Goal: Task Accomplishment & Management: Complete application form

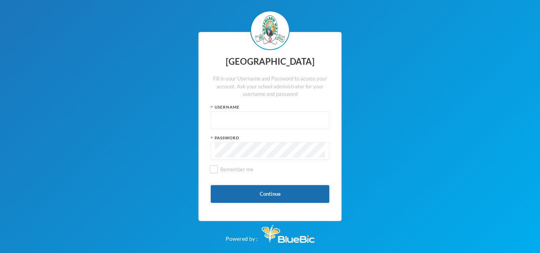
type input "glh23es30"
click at [235, 191] on button "Continue" at bounding box center [270, 194] width 119 height 18
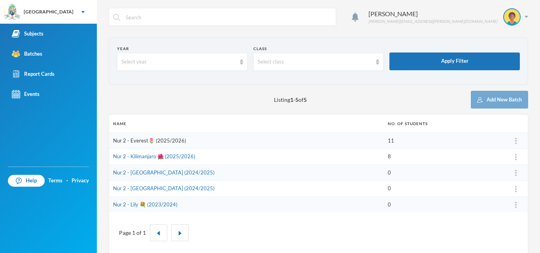
click at [135, 138] on link "Nur 2 - Everest🌷 (2025/2026)" at bounding box center [149, 141] width 73 height 6
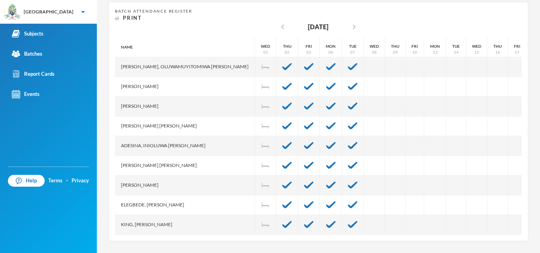
scroll to position [65, 0]
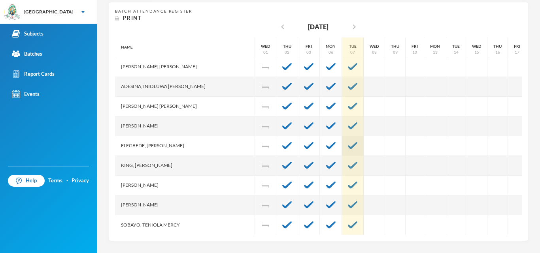
click at [348, 142] on img at bounding box center [352, 145] width 9 height 7
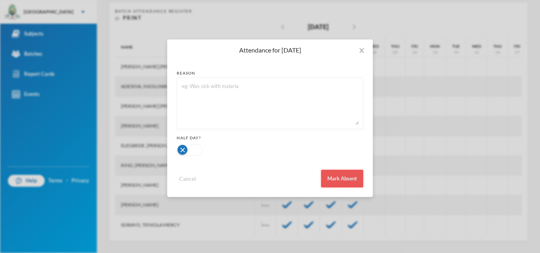
click at [350, 174] on button "Mark Absent" at bounding box center [342, 179] width 42 height 18
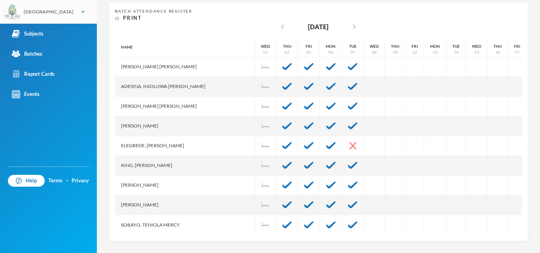
scroll to position [8, 0]
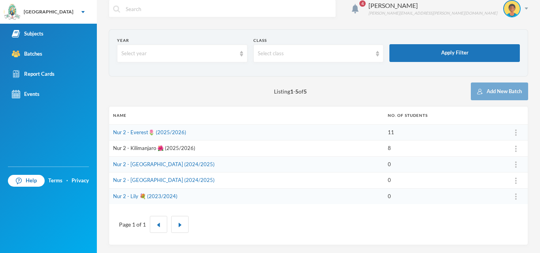
click at [141, 147] on link "Nur 2 - Kilimanjaro 🌺 (2025/2026)" at bounding box center [154, 148] width 82 height 6
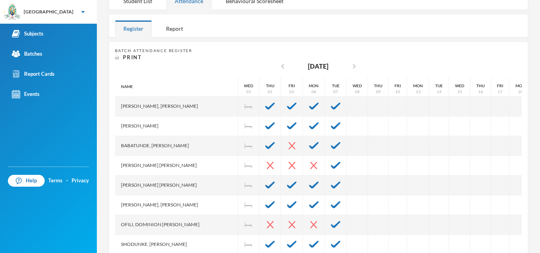
scroll to position [155, 0]
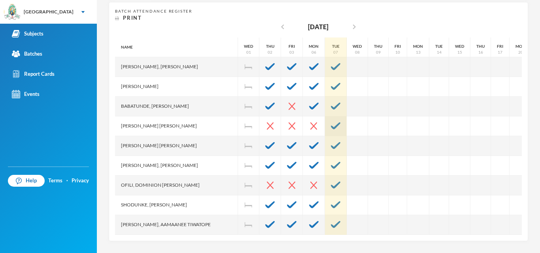
click at [331, 123] on img at bounding box center [335, 126] width 9 height 7
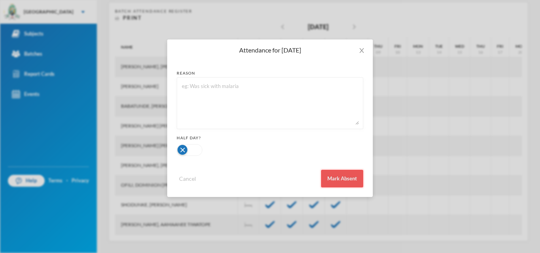
click at [334, 174] on button "Mark Absent" at bounding box center [342, 179] width 42 height 18
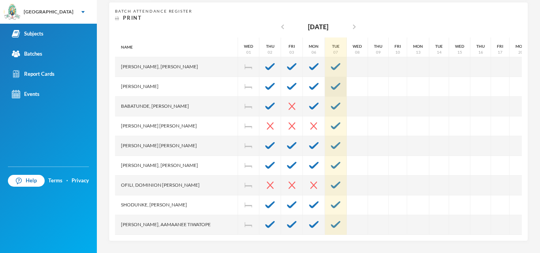
click at [331, 85] on img at bounding box center [335, 86] width 9 height 7
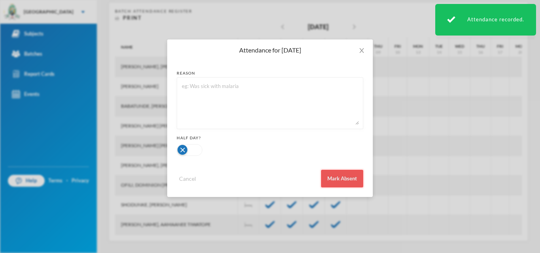
click at [324, 173] on button "Mark Absent" at bounding box center [342, 179] width 42 height 18
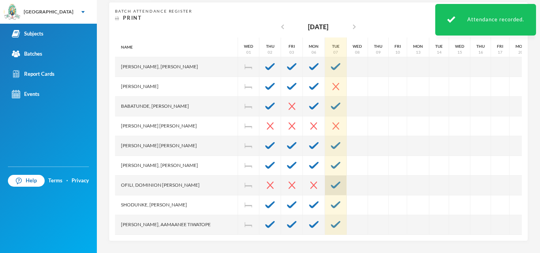
click at [331, 186] on img at bounding box center [335, 185] width 9 height 7
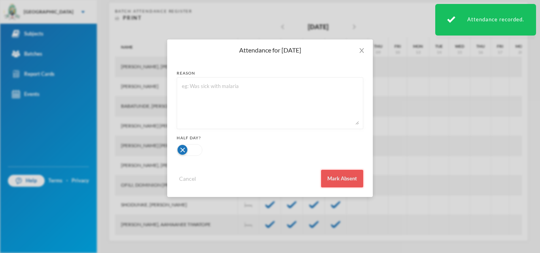
click at [346, 175] on button "Mark Absent" at bounding box center [342, 179] width 42 height 18
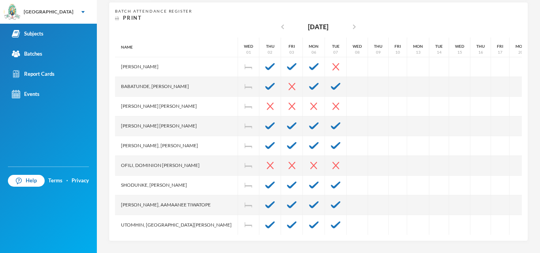
scroll to position [0, 0]
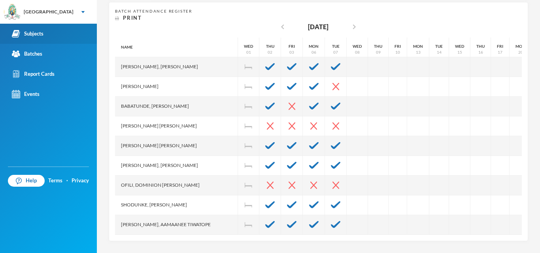
click at [58, 30] on link "Subjects" at bounding box center [48, 34] width 97 height 20
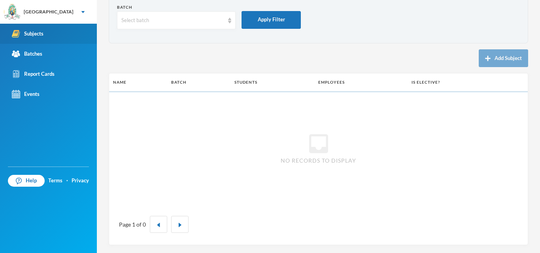
scroll to position [42, 0]
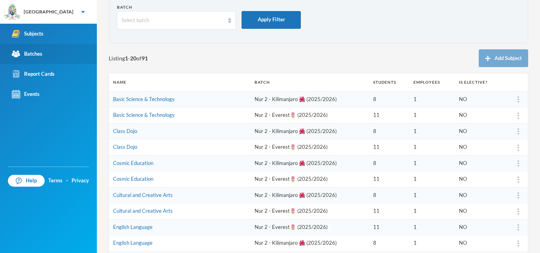
click at [51, 55] on link "Batches" at bounding box center [48, 54] width 97 height 20
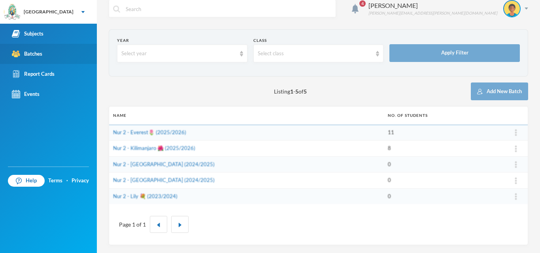
scroll to position [8, 0]
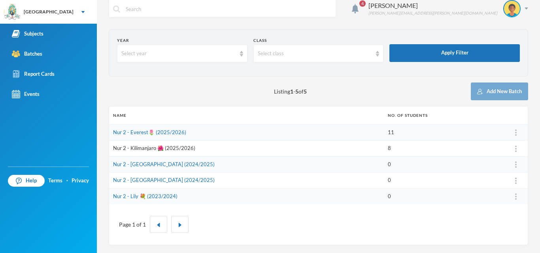
click at [164, 150] on link "Nur 2 - Kilimanjaro 🌺 (2025/2026)" at bounding box center [154, 148] width 82 height 6
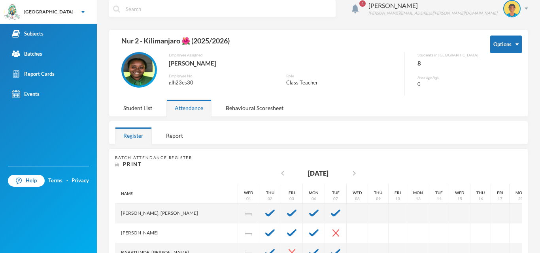
scroll to position [47, 0]
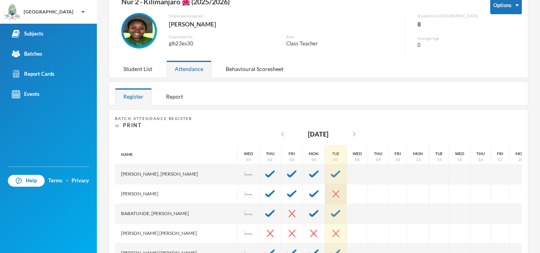
click at [326, 191] on div at bounding box center [336, 195] width 22 height 20
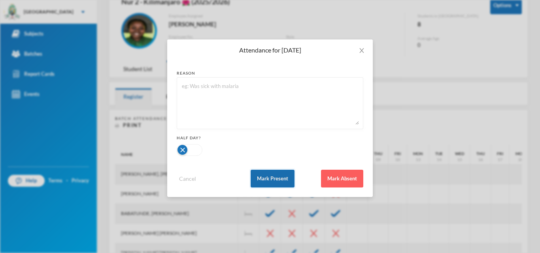
click at [286, 174] on button "Mark Present" at bounding box center [273, 179] width 44 height 18
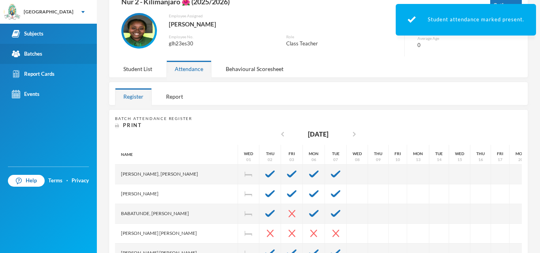
click at [29, 50] on div "Batches" at bounding box center [27, 54] width 30 height 8
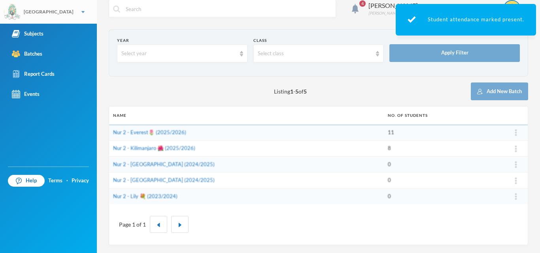
scroll to position [8, 0]
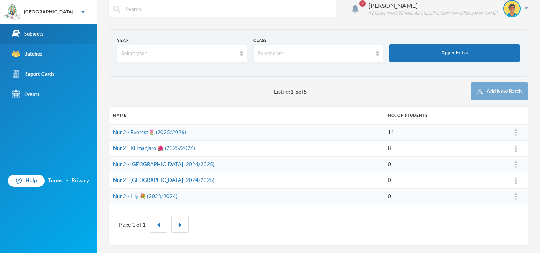
click at [39, 39] on link "Subjects" at bounding box center [48, 34] width 97 height 20
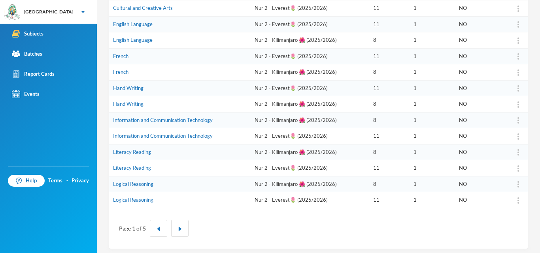
scroll to position [249, 0]
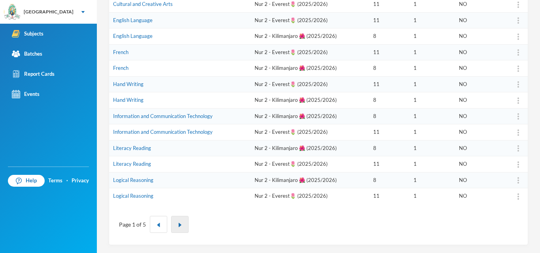
click at [174, 225] on button "button" at bounding box center [179, 224] width 17 height 17
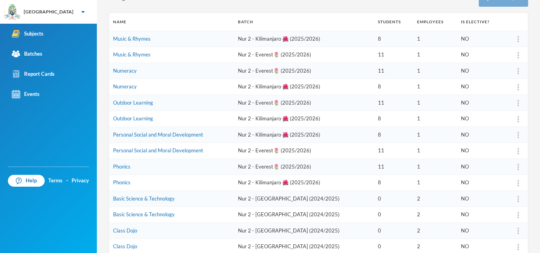
scroll to position [113, 0]
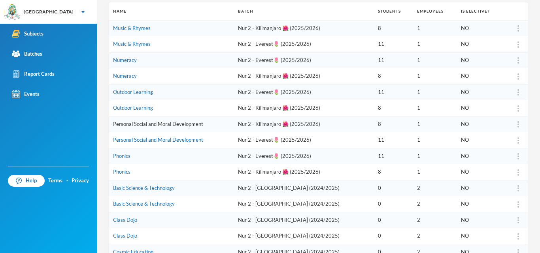
click at [139, 126] on link "Personal Social and Moral Development" at bounding box center [158, 124] width 90 height 6
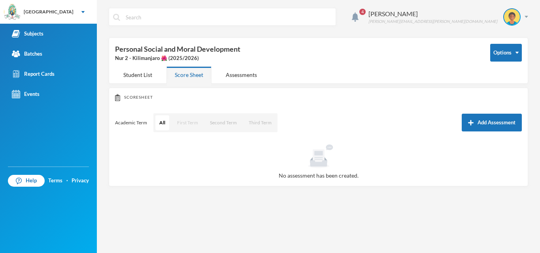
click at [195, 125] on button "First Term" at bounding box center [187, 122] width 29 height 15
click at [485, 123] on button "Add Assessment" at bounding box center [492, 123] width 60 height 18
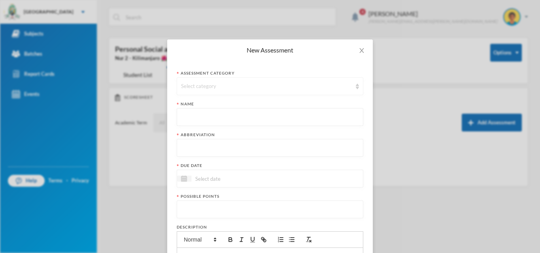
click at [249, 88] on div "Select category" at bounding box center [266, 87] width 171 height 8
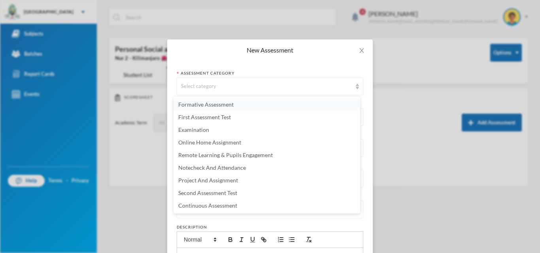
click at [226, 106] on span "Formative Assessment" at bounding box center [205, 104] width 55 height 7
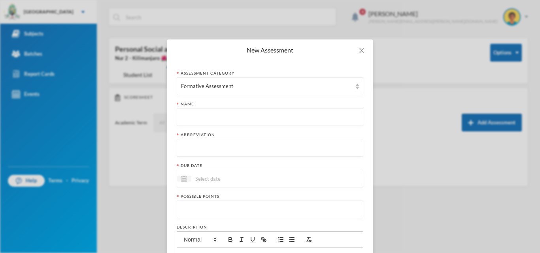
click at [224, 124] on input "text" at bounding box center [270, 118] width 178 height 18
paste input "First Term Formative Assessment"
type input "First Term Formative Assessment"
click at [202, 147] on input "text" at bounding box center [270, 149] width 178 height 18
type input "FA"
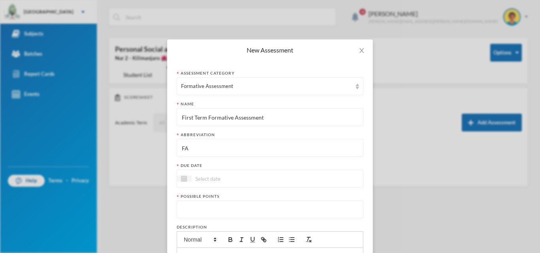
scroll to position [110, 0]
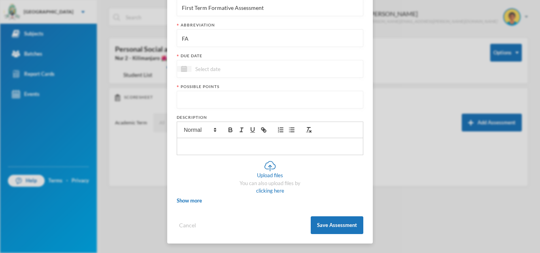
click at [296, 62] on div at bounding box center [270, 69] width 187 height 18
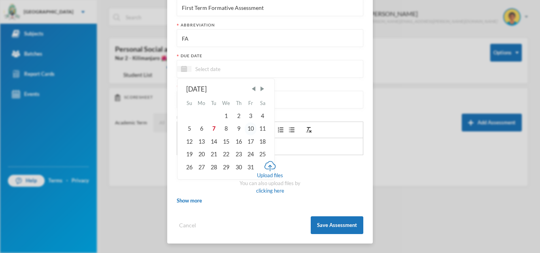
click at [249, 128] on div "10" at bounding box center [251, 129] width 12 height 13
type input "[DATE]"
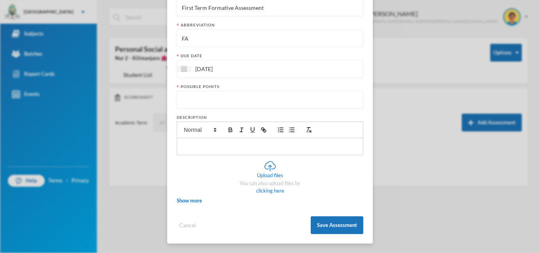
click at [250, 102] on input "number" at bounding box center [270, 100] width 178 height 18
type input "20"
click at [328, 223] on button "Save Assessment" at bounding box center [337, 226] width 53 height 18
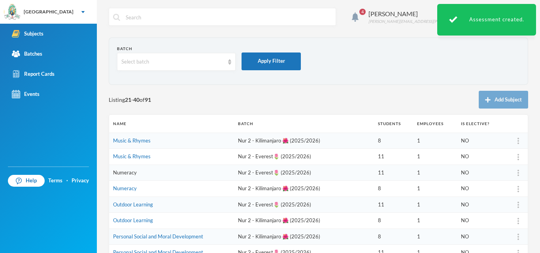
click at [134, 174] on link "Numeracy" at bounding box center [125, 173] width 24 height 6
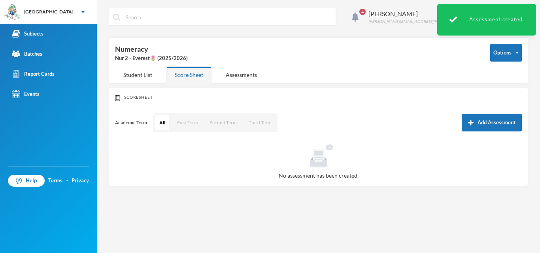
click at [187, 125] on button "First Term" at bounding box center [187, 122] width 29 height 15
click at [481, 118] on button "Add Assessment" at bounding box center [492, 123] width 60 height 18
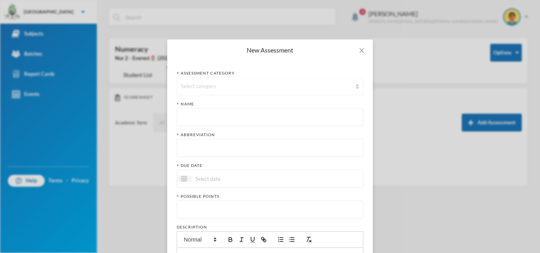
click at [260, 89] on div "Select category" at bounding box center [266, 87] width 171 height 8
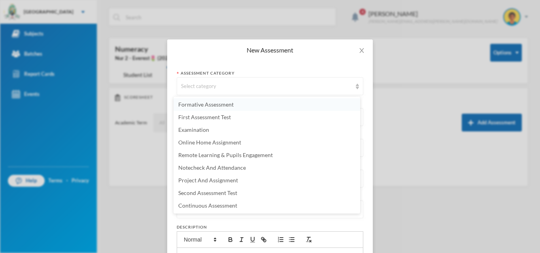
click at [210, 105] on span "Formative Assessment" at bounding box center [205, 104] width 55 height 7
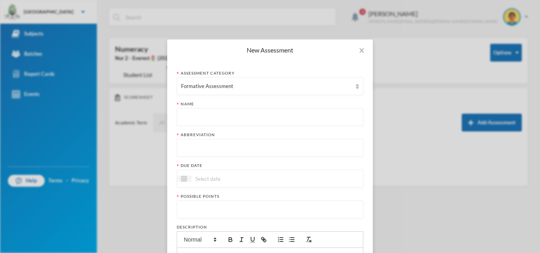
click at [210, 120] on input "text" at bounding box center [270, 118] width 178 height 18
paste input "First Term Formative Assessment"
type input "First Term Formative Assessment"
click at [211, 151] on input "text" at bounding box center [270, 149] width 178 height 18
type input "FA"
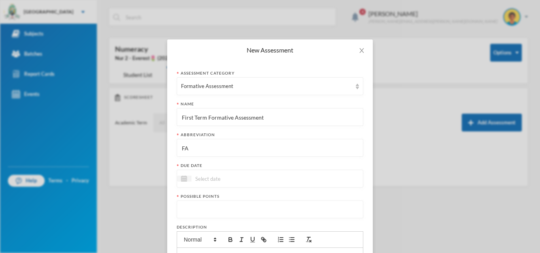
click at [208, 178] on input at bounding box center [224, 178] width 66 height 9
click at [248, 240] on div "10" at bounding box center [251, 238] width 12 height 13
type input "[DATE]"
click at [257, 213] on input "number" at bounding box center [270, 210] width 178 height 18
type input "20"
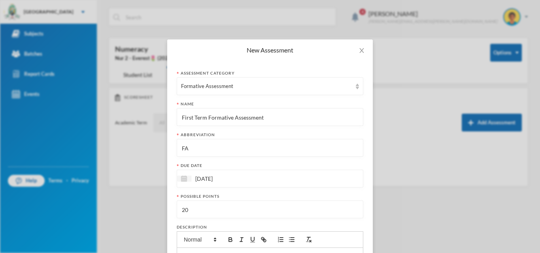
scroll to position [110, 0]
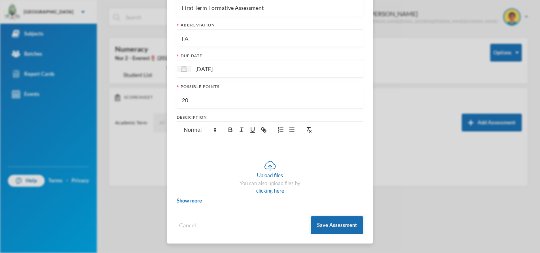
click at [338, 225] on button "Save Assessment" at bounding box center [337, 226] width 53 height 18
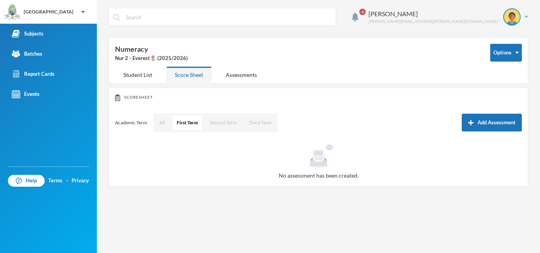
scroll to position [70, 0]
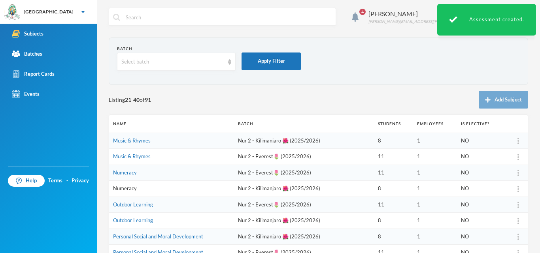
click at [127, 188] on link "Numeracy" at bounding box center [125, 188] width 24 height 6
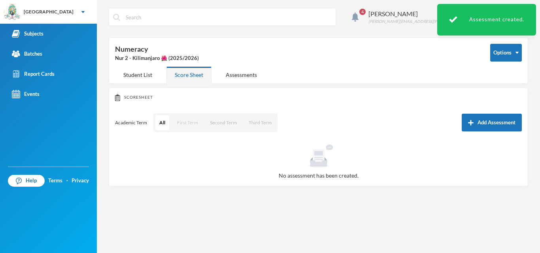
click at [193, 121] on button "First Term" at bounding box center [187, 122] width 29 height 15
click at [483, 117] on button "Add Assessment" at bounding box center [492, 123] width 60 height 18
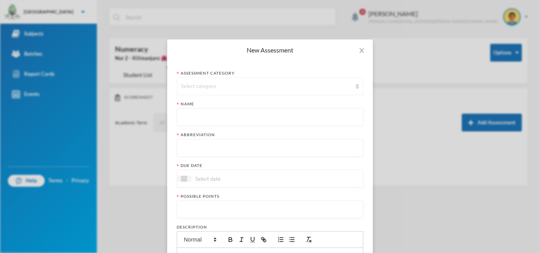
click at [294, 84] on div "Select category" at bounding box center [266, 87] width 171 height 8
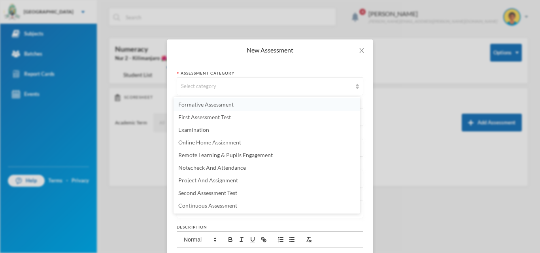
click at [245, 107] on li "Formative Assessment" at bounding box center [267, 104] width 187 height 13
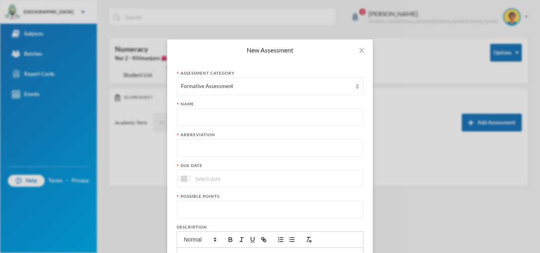
click at [234, 118] on input "text" at bounding box center [270, 118] width 178 height 18
paste input "First Term Formative Assessment"
type input "First Term Formative Assessment"
click at [223, 151] on input "text" at bounding box center [270, 149] width 178 height 18
type input "FA"
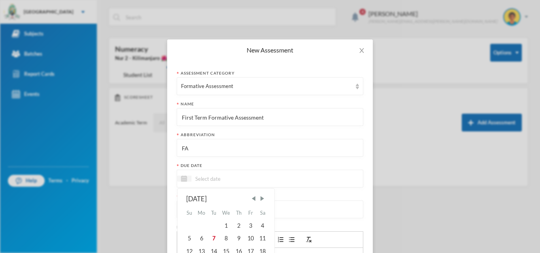
click at [218, 175] on input at bounding box center [224, 178] width 66 height 9
click at [249, 236] on div "10" at bounding box center [251, 238] width 12 height 13
type input "[DATE]"
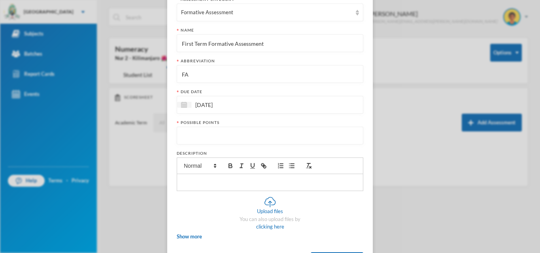
click at [298, 140] on input "number" at bounding box center [270, 136] width 178 height 18
type input "20"
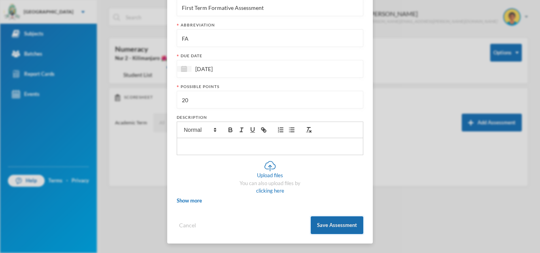
click at [343, 228] on button "Save Assessment" at bounding box center [337, 226] width 53 height 18
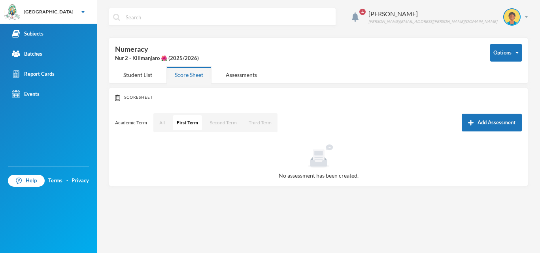
scroll to position [70, 0]
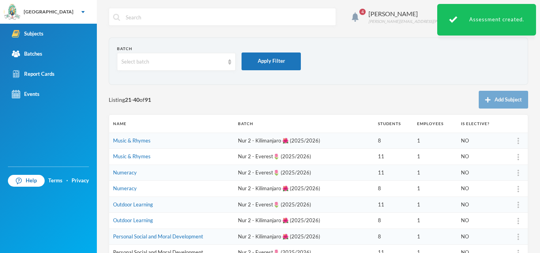
click at [147, 240] on link "Personal Social and Moral Development" at bounding box center [158, 252] width 90 height 6
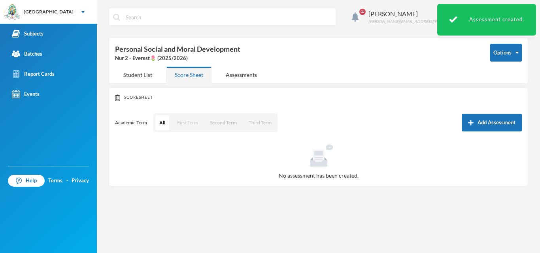
click at [190, 125] on button "First Term" at bounding box center [187, 122] width 29 height 15
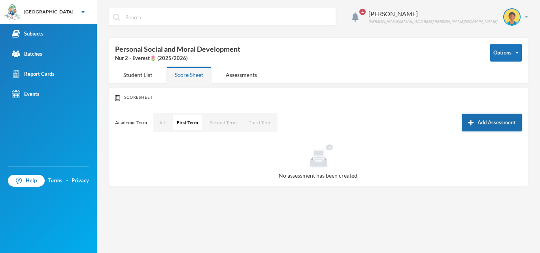
click at [494, 122] on button "Add Assessment" at bounding box center [492, 123] width 60 height 18
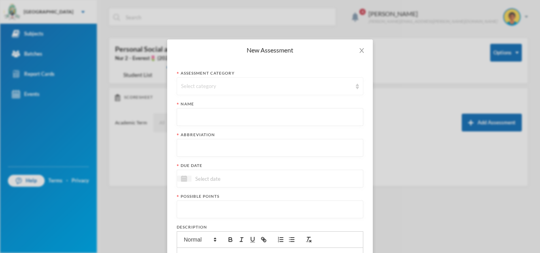
click at [268, 91] on div "Select category" at bounding box center [270, 86] width 187 height 18
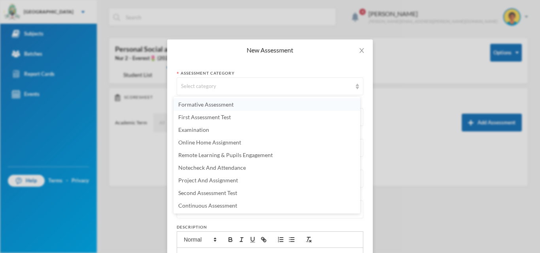
click at [231, 106] on span "Formative Assessment" at bounding box center [205, 104] width 55 height 7
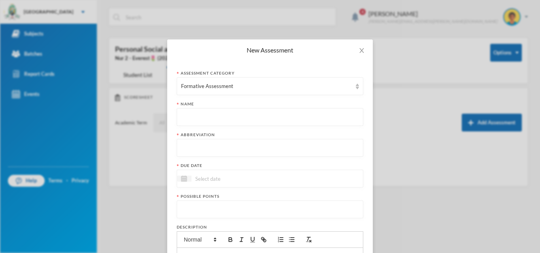
click at [224, 114] on input "text" at bounding box center [270, 118] width 178 height 18
paste input "First Term Formative Assessment"
type input "First Term Formative Assessment"
click at [211, 156] on input "text" at bounding box center [270, 149] width 178 height 18
type input "FA"
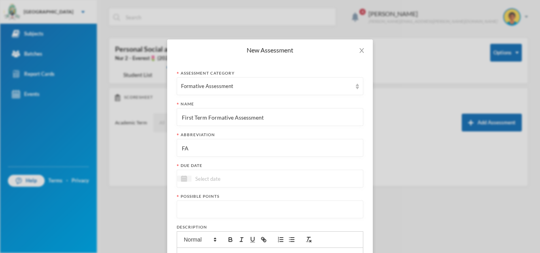
scroll to position [110, 0]
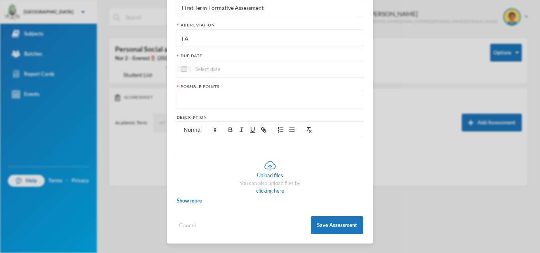
click at [320, 68] on div at bounding box center [270, 69] width 187 height 18
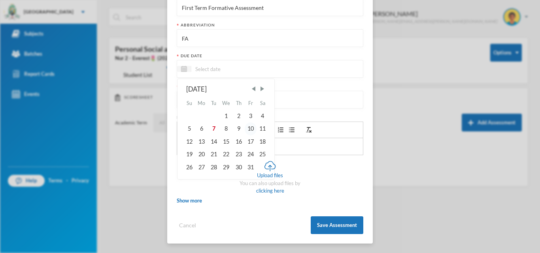
click at [248, 129] on div "10" at bounding box center [251, 129] width 12 height 13
type input "[DATE]"
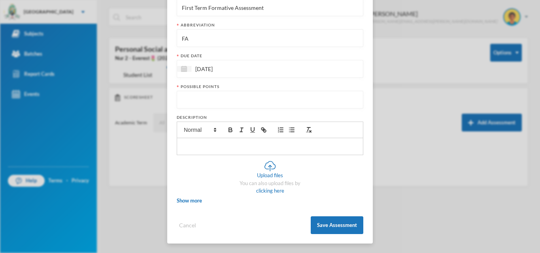
click at [255, 102] on input "number" at bounding box center [270, 100] width 178 height 18
type input "20"
click at [323, 219] on button "Save Assessment" at bounding box center [337, 226] width 53 height 18
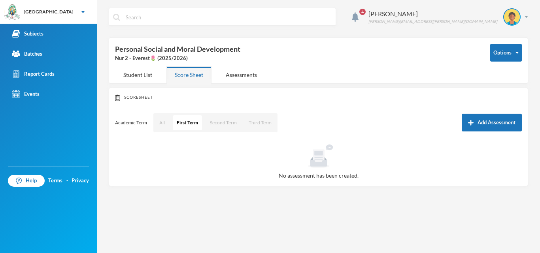
scroll to position [70, 0]
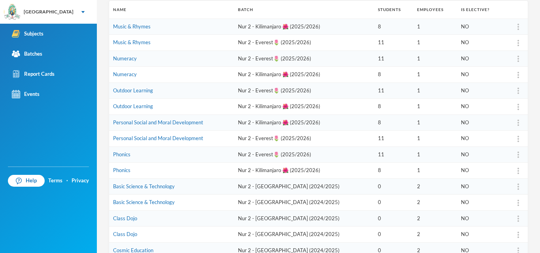
scroll to position [130, 0]
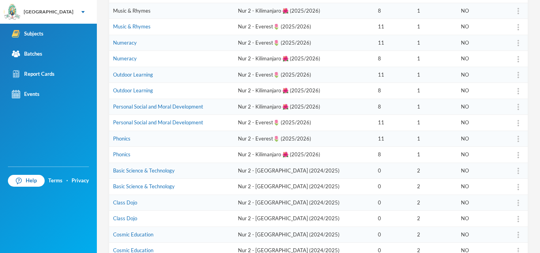
click at [134, 11] on link "Music & Rhymes" at bounding box center [132, 11] width 38 height 6
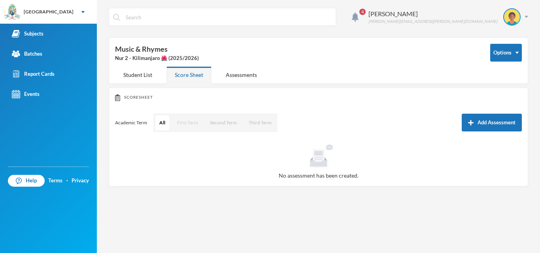
click at [190, 123] on button "First Term" at bounding box center [187, 122] width 29 height 15
click at [484, 128] on button "Add Assessment" at bounding box center [492, 123] width 60 height 18
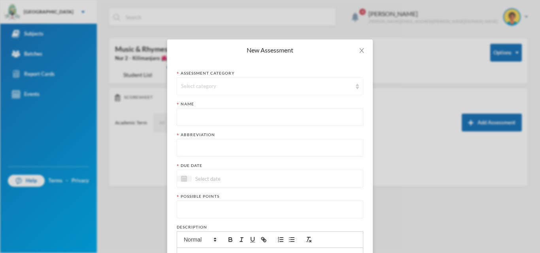
click at [325, 79] on div "Select category" at bounding box center [270, 86] width 187 height 18
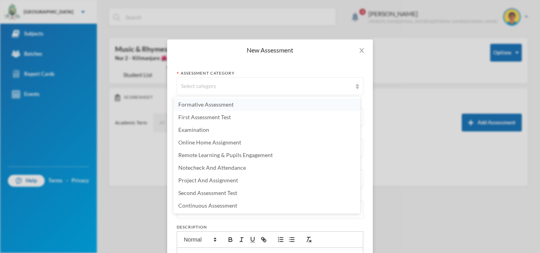
click at [232, 102] on span "Formative Assessment" at bounding box center [205, 104] width 55 height 7
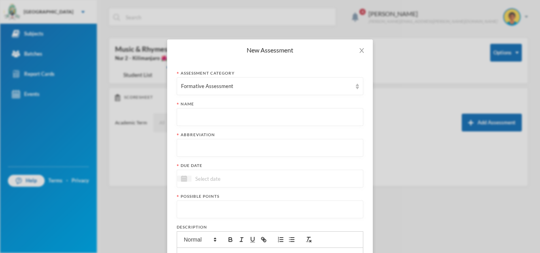
click at [221, 117] on input "text" at bounding box center [270, 118] width 178 height 18
paste input "First Term Formative Assessment"
type input "First Term Formative Assessment"
click at [218, 142] on input "text" at bounding box center [270, 149] width 178 height 18
type input "FA"
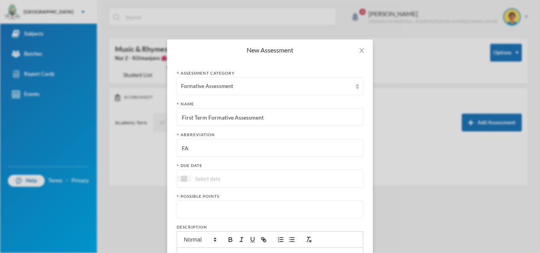
scroll to position [110, 0]
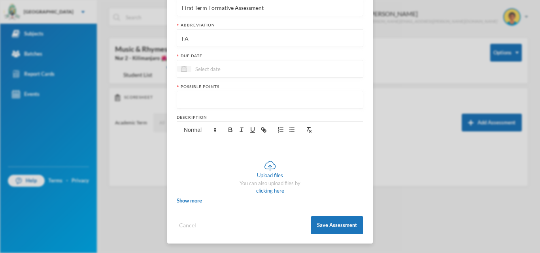
click at [255, 67] on div at bounding box center [270, 69] width 187 height 18
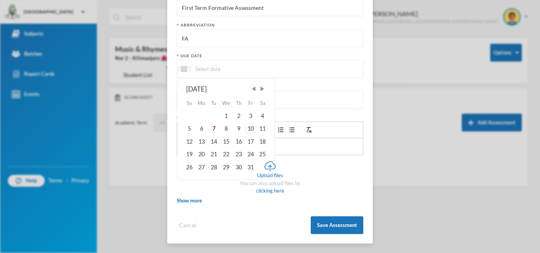
click at [247, 128] on div "10" at bounding box center [251, 129] width 12 height 13
type input "[DATE]"
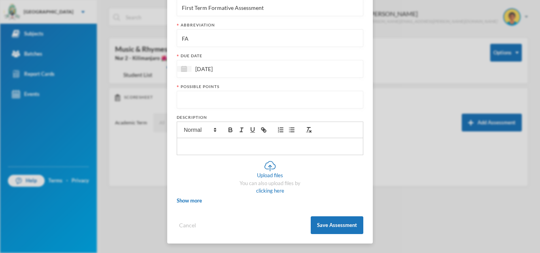
click at [223, 101] on input "number" at bounding box center [270, 100] width 178 height 18
type input "20"
click at [326, 224] on button "Save Assessment" at bounding box center [337, 226] width 53 height 18
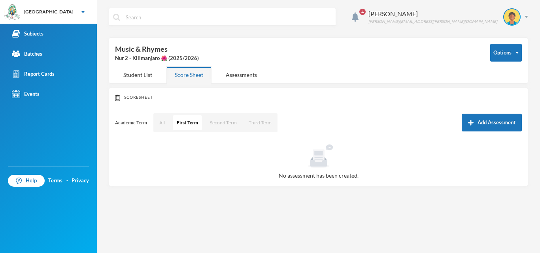
scroll to position [70, 0]
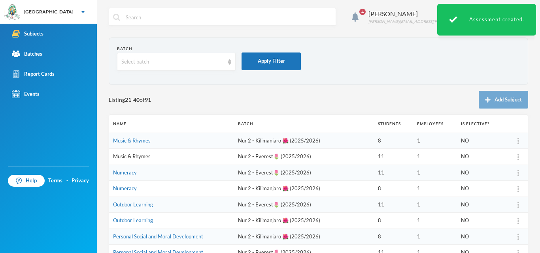
click at [130, 156] on link "Music & Rhymes" at bounding box center [132, 156] width 38 height 6
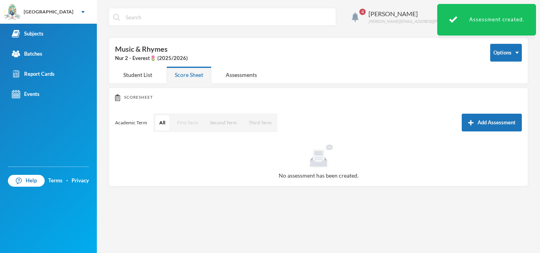
click at [194, 122] on button "First Term" at bounding box center [187, 122] width 29 height 15
click at [478, 123] on button "Add Assessment" at bounding box center [492, 123] width 60 height 18
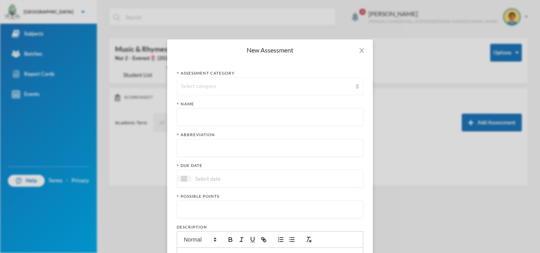
click at [279, 89] on div "Select category" at bounding box center [266, 87] width 171 height 8
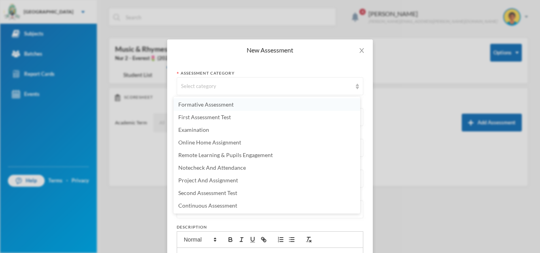
click at [221, 102] on span "Formative Assessment" at bounding box center [205, 104] width 55 height 7
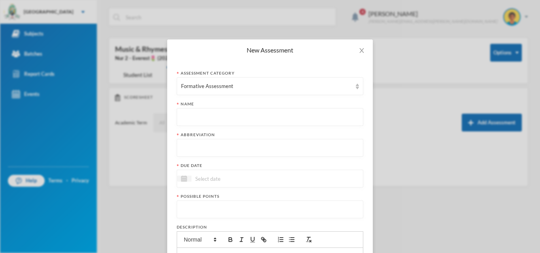
click at [211, 119] on input "text" at bounding box center [270, 118] width 178 height 18
paste input "First Term Formative Assessment"
type input "First Term Formative Assessment"
click at [206, 153] on input "text" at bounding box center [270, 149] width 178 height 18
type input "FA"
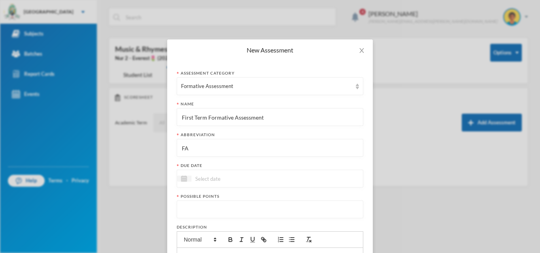
scroll to position [110, 0]
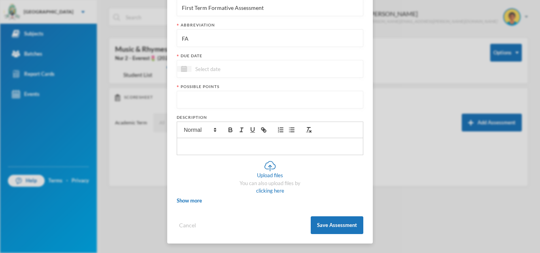
click at [273, 66] on div at bounding box center [270, 69] width 187 height 18
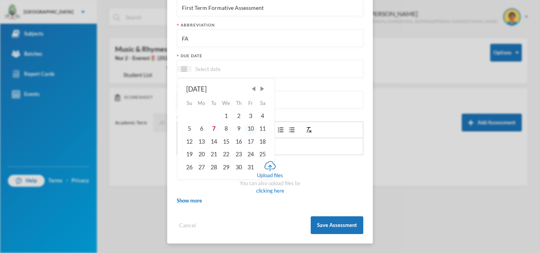
click at [249, 128] on div "10" at bounding box center [251, 129] width 12 height 13
type input "[DATE]"
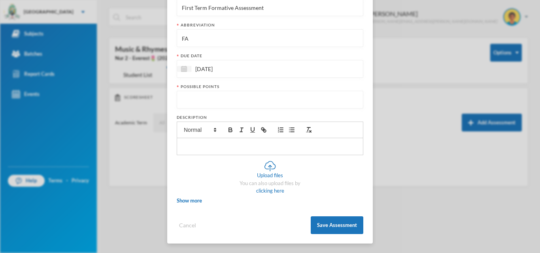
click at [226, 100] on input "number" at bounding box center [270, 100] width 178 height 18
type input "20"
click at [330, 226] on button "Save Assessment" at bounding box center [337, 226] width 53 height 18
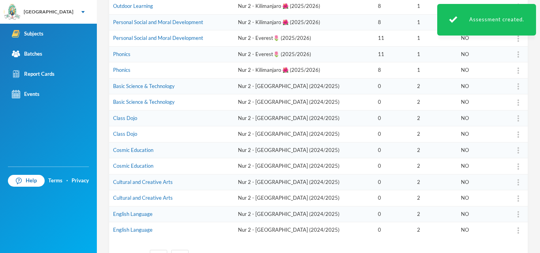
scroll to position [249, 0]
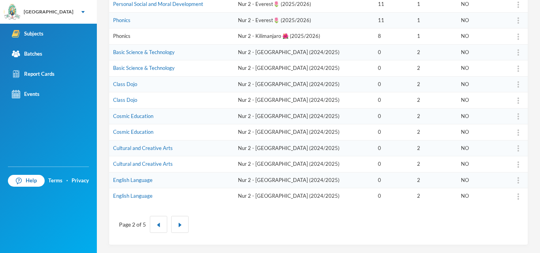
click at [123, 38] on link "Phonics" at bounding box center [121, 36] width 17 height 6
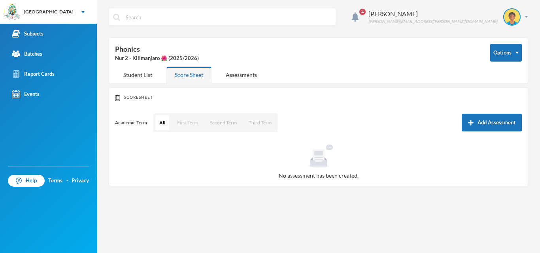
click at [188, 120] on button "First Term" at bounding box center [187, 122] width 29 height 15
click at [472, 127] on button "Add Assessment" at bounding box center [492, 123] width 60 height 18
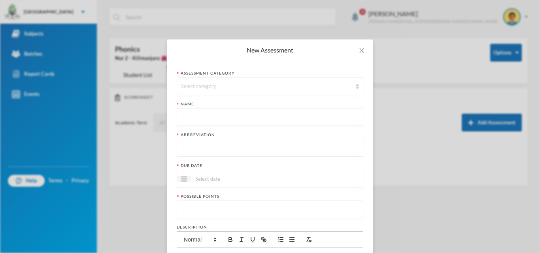
click at [279, 87] on div "Select category" at bounding box center [266, 87] width 171 height 8
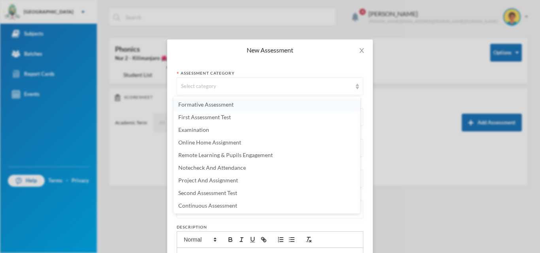
click at [220, 104] on span "Formative Assessment" at bounding box center [205, 104] width 55 height 7
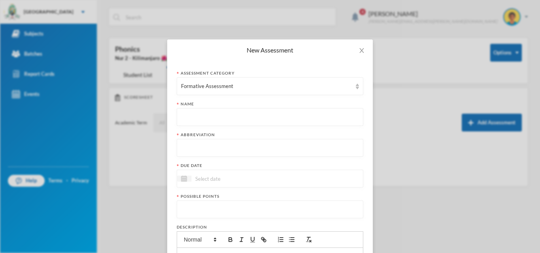
click at [219, 118] on input "text" at bounding box center [270, 118] width 178 height 18
paste input "First Term Formative Assessment"
type input "First Term Formative Assessment"
click at [216, 145] on input "text" at bounding box center [270, 149] width 178 height 18
type input "FA"
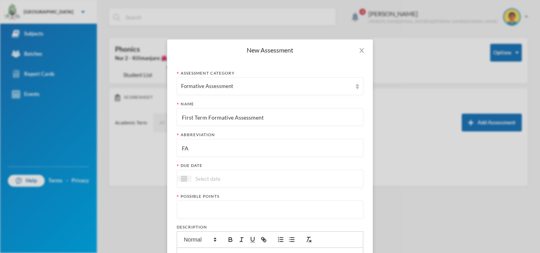
click at [221, 178] on input at bounding box center [224, 178] width 66 height 9
click at [251, 239] on div "10" at bounding box center [251, 238] width 12 height 13
type input "[DATE]"
click at [255, 213] on input "number" at bounding box center [270, 210] width 178 height 18
type input "20"
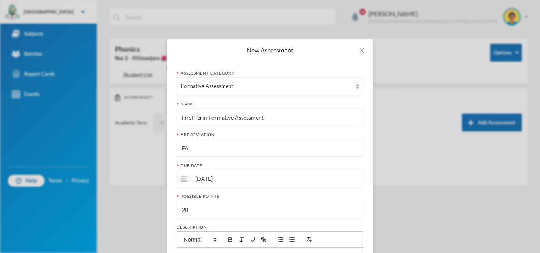
scroll to position [80, 0]
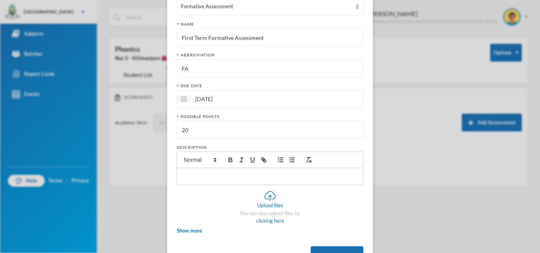
click at [322, 240] on button "Save Assessment" at bounding box center [337, 256] width 53 height 18
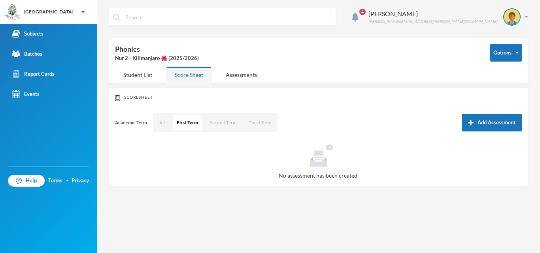
scroll to position [0, 0]
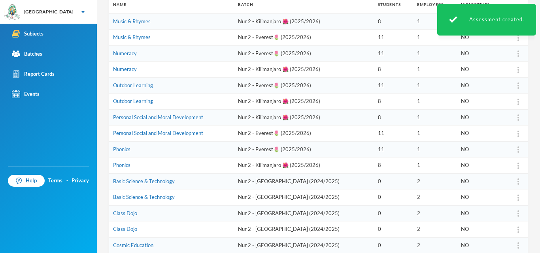
scroll to position [126, 0]
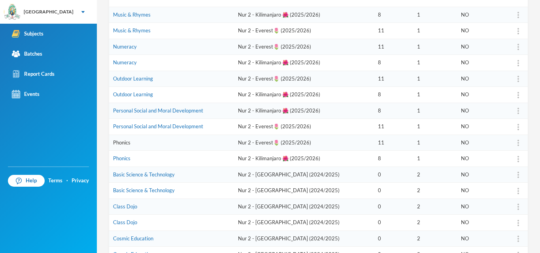
click at [125, 143] on link "Phonics" at bounding box center [121, 143] width 17 height 6
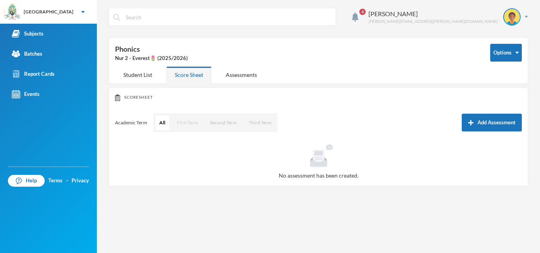
click at [194, 120] on button "First Term" at bounding box center [187, 122] width 29 height 15
click at [476, 121] on button "Add Assessment" at bounding box center [492, 123] width 60 height 18
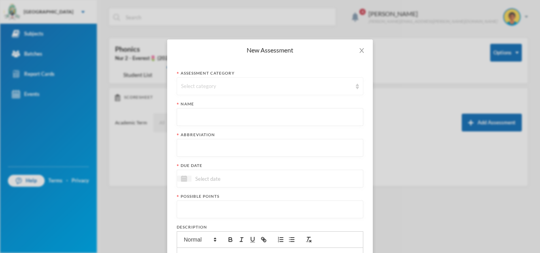
click at [285, 88] on div "Select category" at bounding box center [266, 87] width 171 height 8
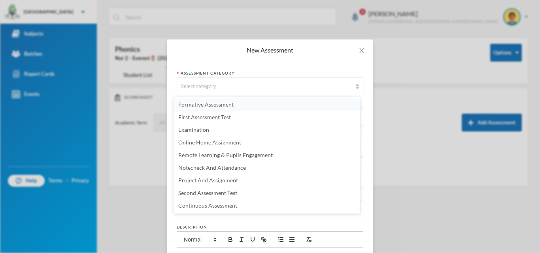
click at [261, 104] on li "Formative Assessment" at bounding box center [267, 104] width 187 height 13
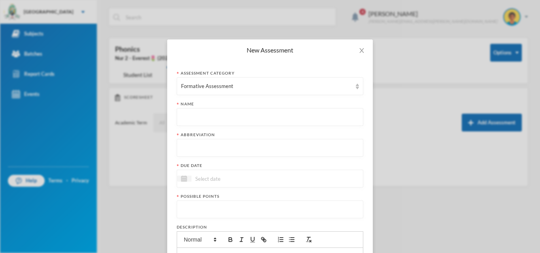
click at [239, 123] on input "text" at bounding box center [270, 118] width 178 height 18
paste input "First Term Formative Assessment"
type input "First Term Formative Assessment"
click at [232, 147] on input "text" at bounding box center [270, 149] width 178 height 18
type input "FA"
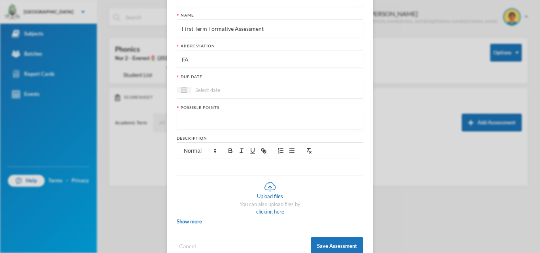
scroll to position [110, 0]
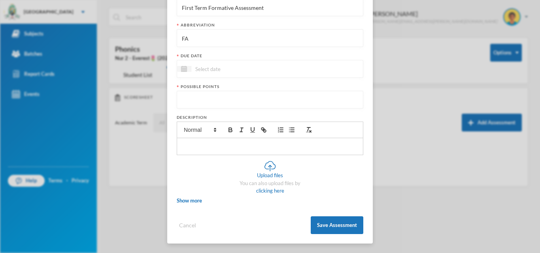
click at [260, 75] on div at bounding box center [270, 69] width 187 height 18
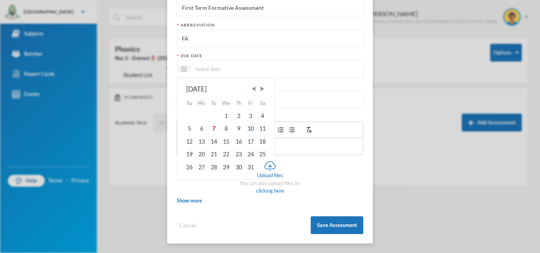
click at [248, 129] on div "10" at bounding box center [251, 129] width 12 height 13
type input "[DATE]"
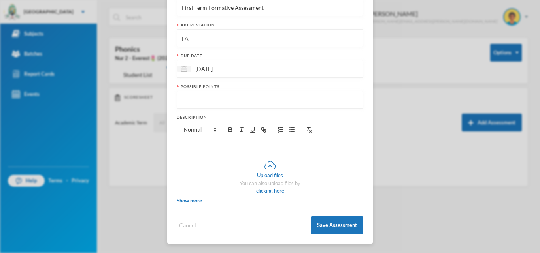
click at [257, 98] on input "number" at bounding box center [270, 100] width 178 height 18
type input "20"
click at [344, 224] on button "Save Assessment" at bounding box center [337, 226] width 53 height 18
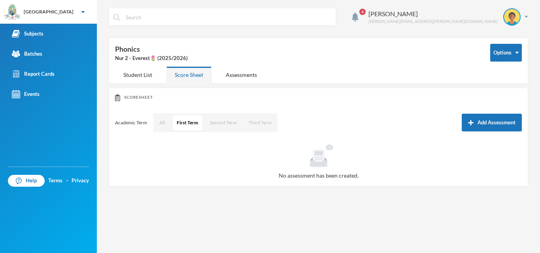
scroll to position [70, 0]
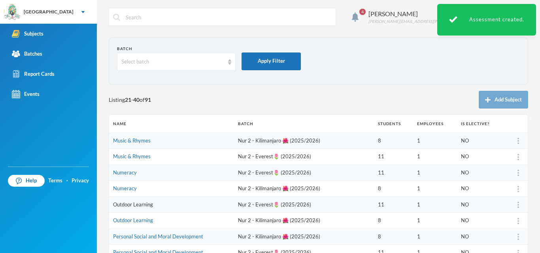
click at [132, 204] on link "Outdoor Learning" at bounding box center [133, 205] width 40 height 6
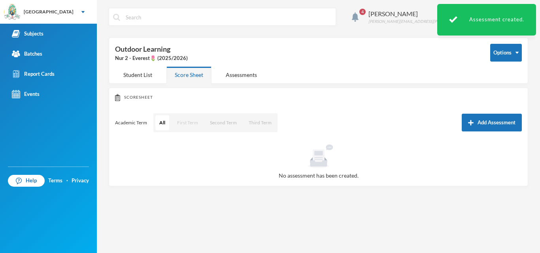
click at [183, 126] on button "First Term" at bounding box center [187, 122] width 29 height 15
click at [491, 119] on button "Add Assessment" at bounding box center [492, 123] width 60 height 18
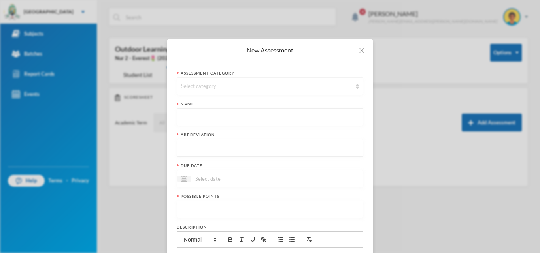
click at [304, 92] on div "Select category" at bounding box center [270, 86] width 187 height 18
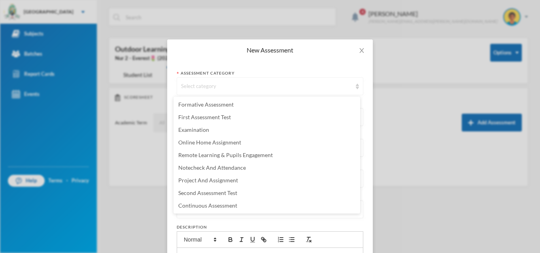
click at [304, 92] on div "Select category" at bounding box center [270, 86] width 187 height 18
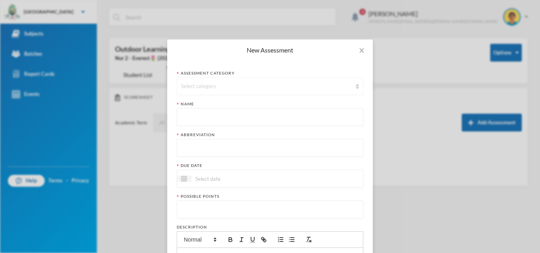
click at [304, 92] on div "Select category" at bounding box center [270, 86] width 187 height 18
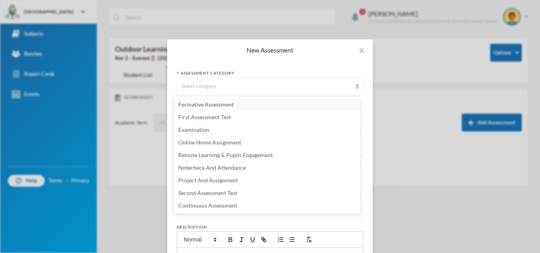
click at [240, 106] on li "Formative Assessment" at bounding box center [267, 104] width 187 height 13
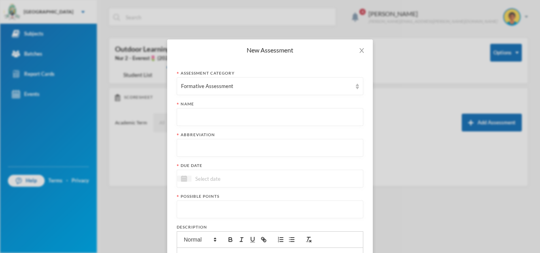
click at [233, 120] on input "text" at bounding box center [270, 118] width 178 height 18
paste input "First Term Formative Assessment"
type input "First Term Formative Assessment"
click at [226, 155] on input "text" at bounding box center [270, 149] width 178 height 18
type input "FA"
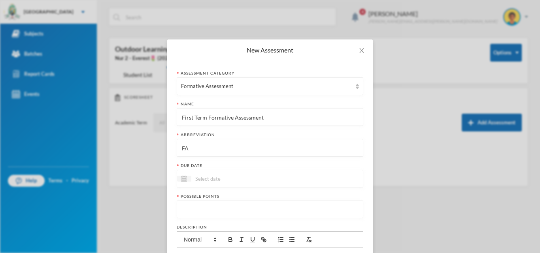
scroll to position [110, 0]
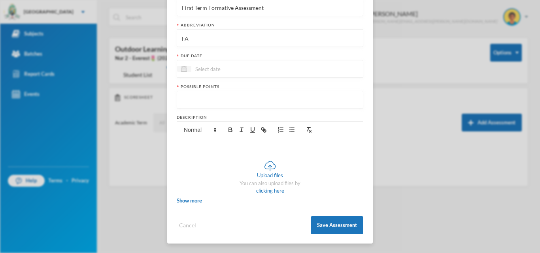
click at [298, 64] on div at bounding box center [270, 69] width 187 height 18
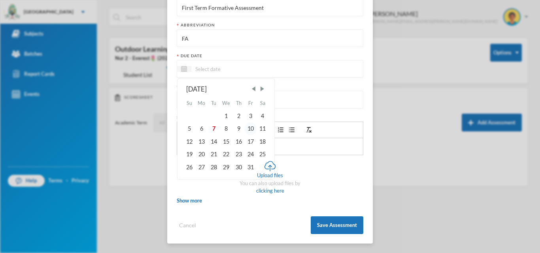
click at [251, 127] on div "10" at bounding box center [251, 129] width 12 height 13
type input "[DATE]"
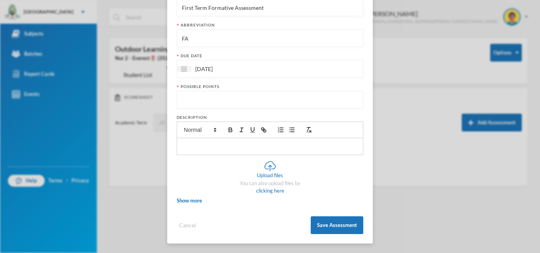
click at [241, 101] on input "number" at bounding box center [270, 100] width 178 height 18
type input "20"
click at [328, 224] on button "Save Assessment" at bounding box center [337, 226] width 53 height 18
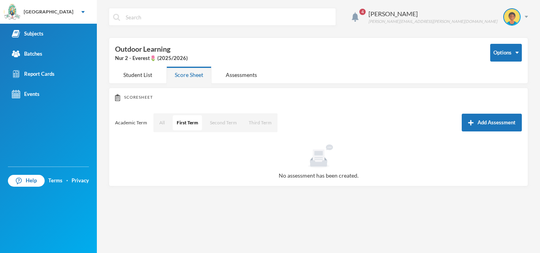
scroll to position [70, 0]
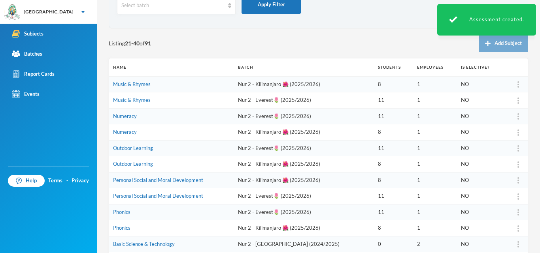
scroll to position [92, 0]
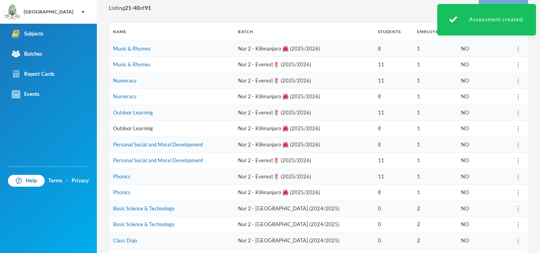
click at [144, 130] on link "Outdoor Learning" at bounding box center [133, 128] width 40 height 6
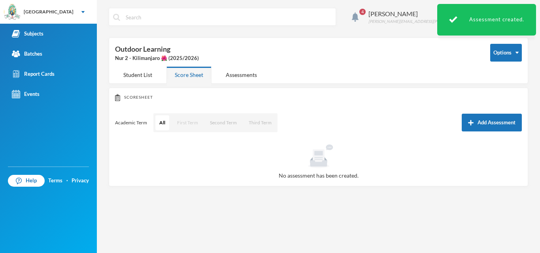
click at [186, 127] on button "First Term" at bounding box center [187, 122] width 29 height 15
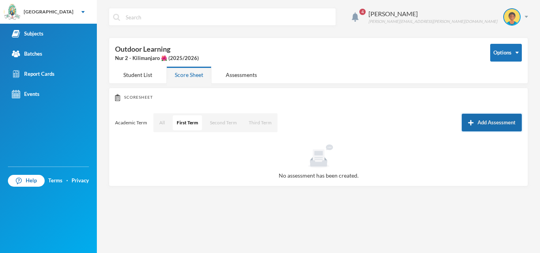
click at [485, 119] on button "Add Assessment" at bounding box center [492, 123] width 60 height 18
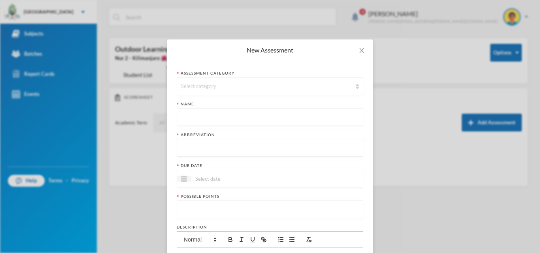
click at [287, 85] on div "Select category" at bounding box center [266, 87] width 171 height 8
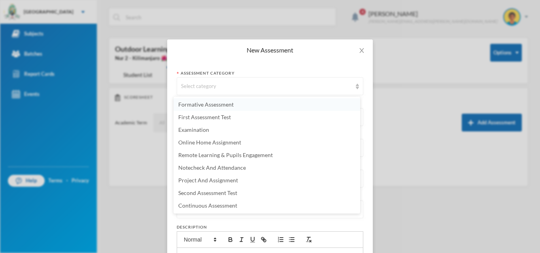
click at [250, 111] on li "Formative Assessment" at bounding box center [267, 104] width 187 height 13
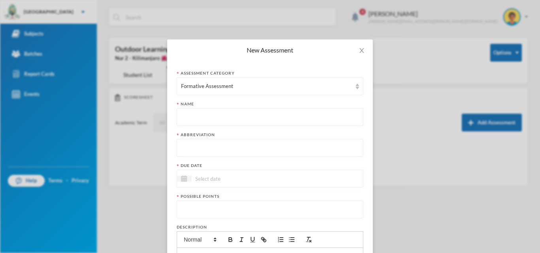
click at [232, 117] on input "text" at bounding box center [270, 118] width 178 height 18
paste input "First Term Formative Assessment"
type input "First Term Formative Assessment"
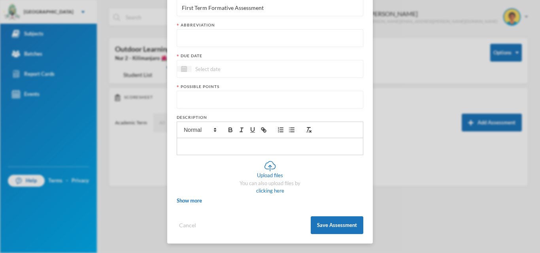
click at [317, 32] on input "text" at bounding box center [270, 39] width 178 height 18
type input "FA"
click at [296, 74] on div at bounding box center [270, 69] width 187 height 18
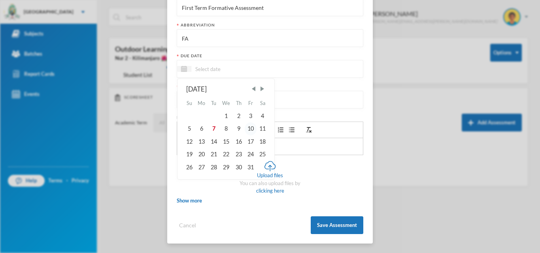
click at [245, 129] on div "10" at bounding box center [251, 129] width 12 height 13
type input "[DATE]"
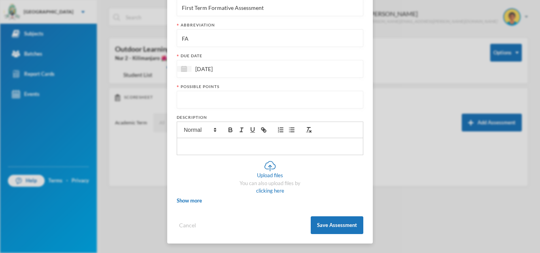
click at [240, 99] on input "number" at bounding box center [270, 100] width 178 height 18
type input "20"
click at [340, 223] on button "Save Assessment" at bounding box center [337, 226] width 53 height 18
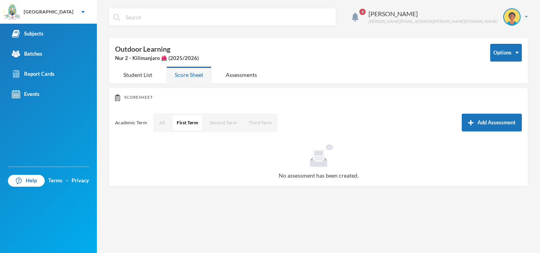
scroll to position [70, 0]
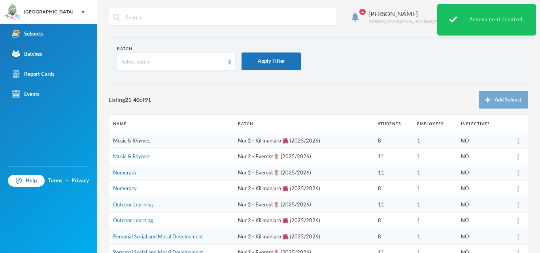
click at [141, 141] on link "Music & Rhymes" at bounding box center [132, 141] width 38 height 6
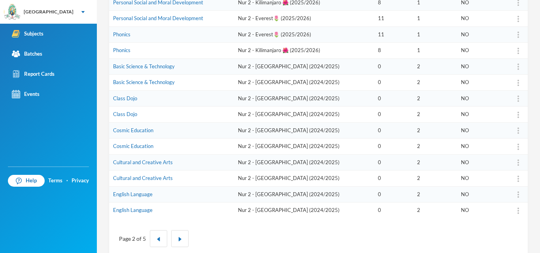
scroll to position [249, 0]
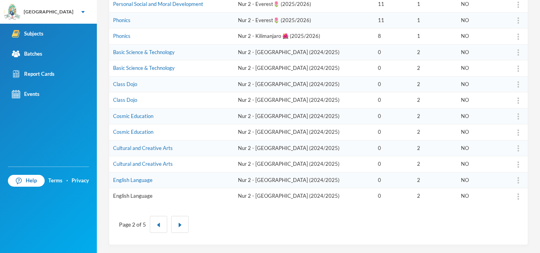
click at [141, 194] on link "English Language" at bounding box center [133, 196] width 40 height 6
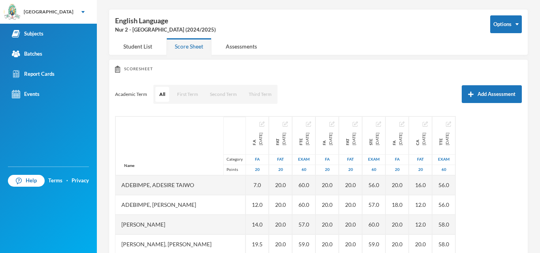
scroll to position [107, 0]
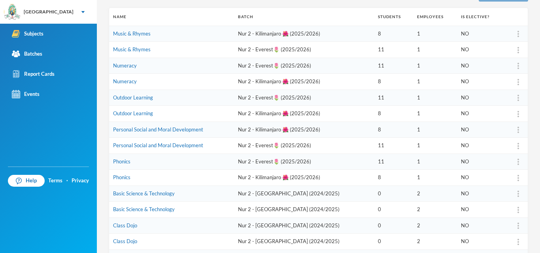
scroll to position [249, 0]
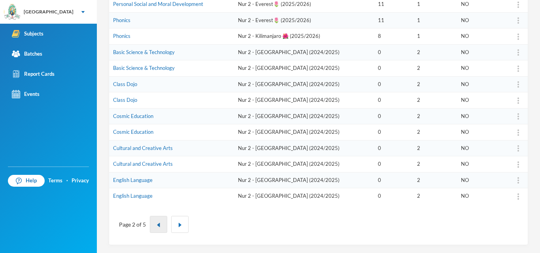
click at [154, 225] on button "button" at bounding box center [158, 224] width 17 height 17
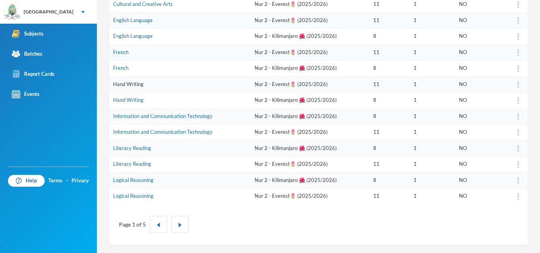
click at [134, 86] on link "Hand Writing" at bounding box center [128, 84] width 30 height 6
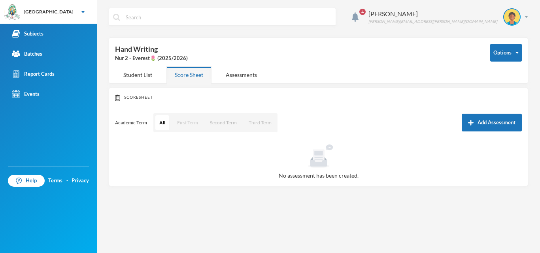
click at [184, 119] on button "First Term" at bounding box center [187, 122] width 29 height 15
click at [476, 125] on button "Add Assessment" at bounding box center [492, 123] width 60 height 18
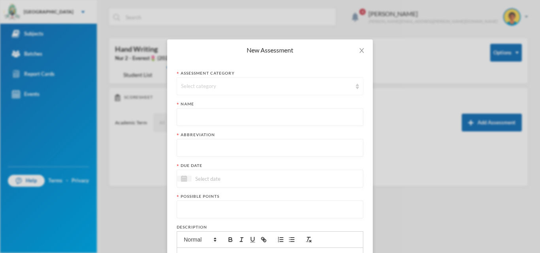
click at [279, 86] on div "Select category" at bounding box center [266, 87] width 171 height 8
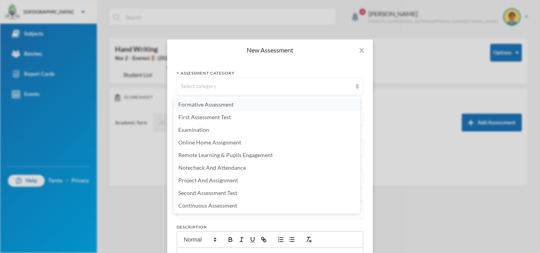
click at [239, 101] on li "Formative Assessment" at bounding box center [267, 104] width 187 height 13
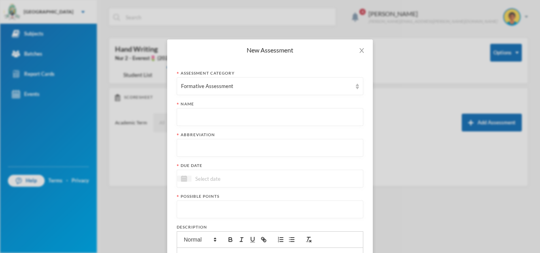
click at [235, 117] on input "text" at bounding box center [270, 118] width 178 height 18
paste input "First Term Formative Assessment"
type input "First Term Formative Assessment"
click at [228, 144] on input "text" at bounding box center [270, 149] width 178 height 18
type input "FA"
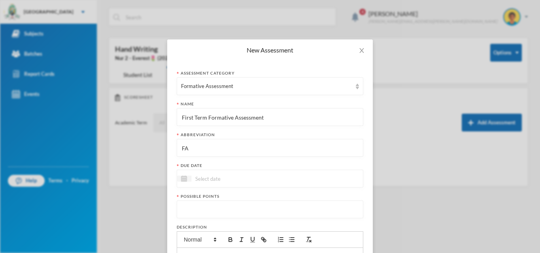
scroll to position [110, 0]
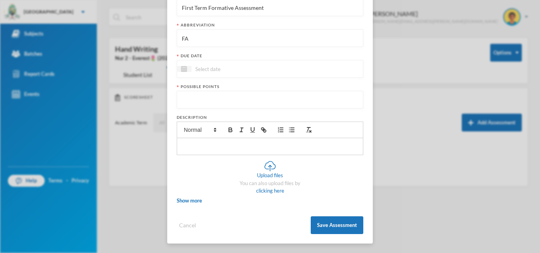
click at [287, 70] on div at bounding box center [270, 69] width 187 height 18
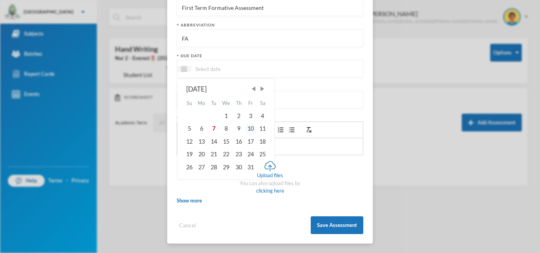
click at [245, 129] on div "10" at bounding box center [251, 129] width 12 height 13
type input "[DATE]"
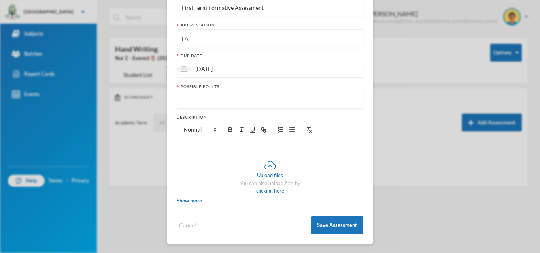
click at [237, 101] on input "number" at bounding box center [270, 100] width 178 height 18
type input "20"
click at [320, 223] on button "Save Assessment" at bounding box center [337, 226] width 53 height 18
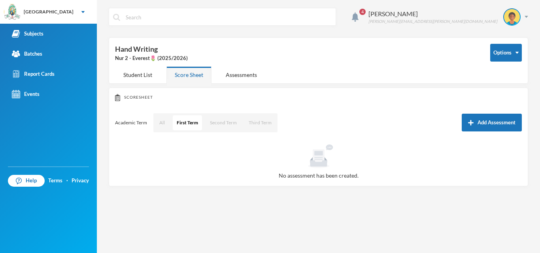
scroll to position [70, 0]
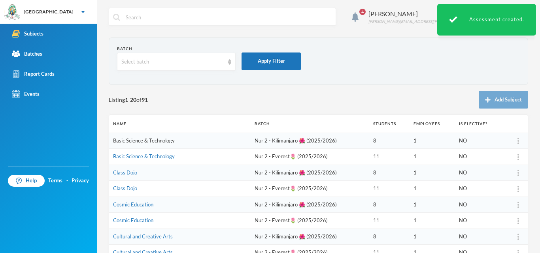
click at [142, 140] on link "Basic Science & Technology" at bounding box center [144, 141] width 62 height 6
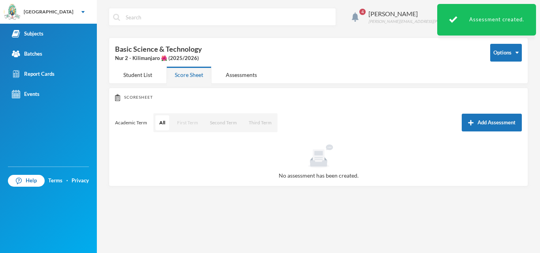
click at [190, 126] on button "First Term" at bounding box center [187, 122] width 29 height 15
click at [488, 119] on button "Add Assessment" at bounding box center [492, 123] width 60 height 18
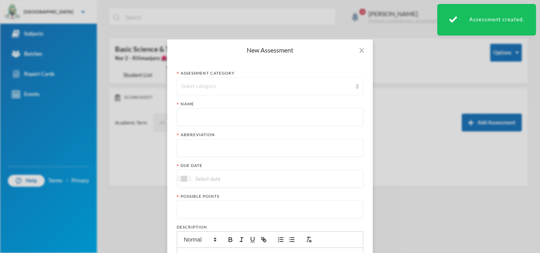
click at [299, 88] on div "Select category" at bounding box center [266, 87] width 171 height 8
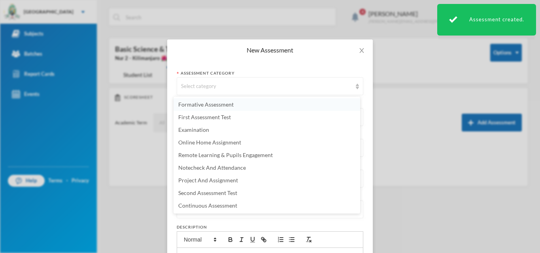
click at [212, 102] on span "Formative Assessment" at bounding box center [205, 104] width 55 height 7
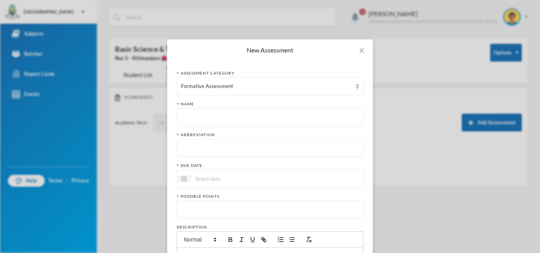
click at [211, 113] on input "text" at bounding box center [270, 118] width 178 height 18
paste input "First Term Formative Assessment"
type input "First Term Formative Assessment"
click at [207, 143] on input "text" at bounding box center [270, 149] width 178 height 18
type input "FA"
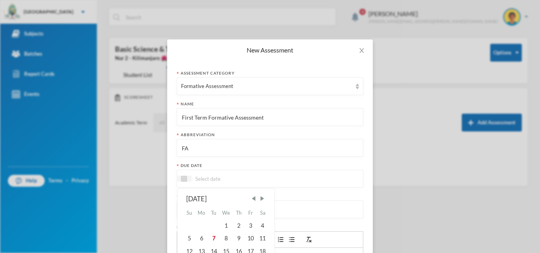
click at [206, 182] on input at bounding box center [224, 178] width 66 height 9
click at [249, 234] on div "10" at bounding box center [251, 238] width 12 height 13
type input "[DATE]"
click at [243, 215] on input "number" at bounding box center [270, 210] width 178 height 18
type input "20"
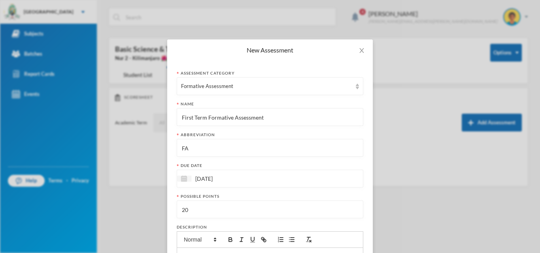
scroll to position [110, 0]
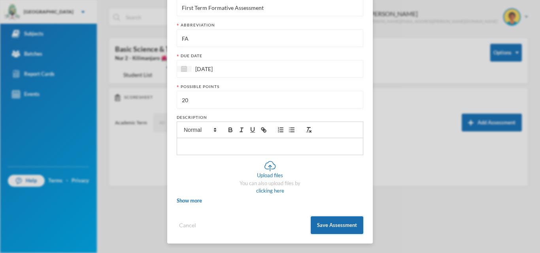
click at [321, 226] on button "Save Assessment" at bounding box center [337, 226] width 53 height 18
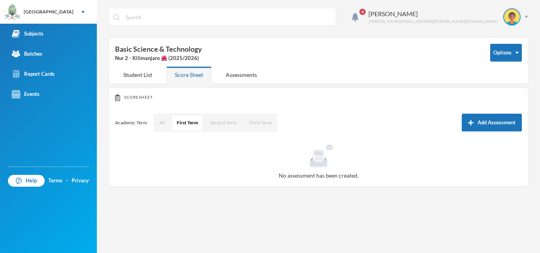
scroll to position [70, 0]
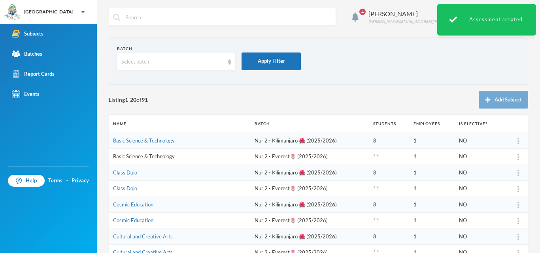
click at [138, 157] on link "Basic Science & Technology" at bounding box center [144, 156] width 62 height 6
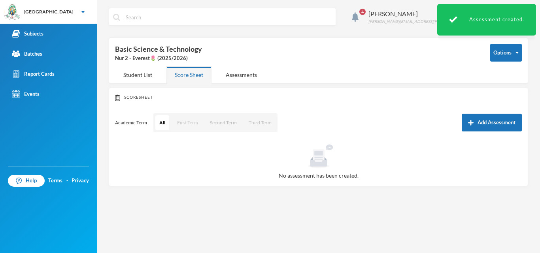
click at [189, 125] on button "First Term" at bounding box center [187, 122] width 29 height 15
click at [467, 122] on button "Add Assessment" at bounding box center [492, 123] width 60 height 18
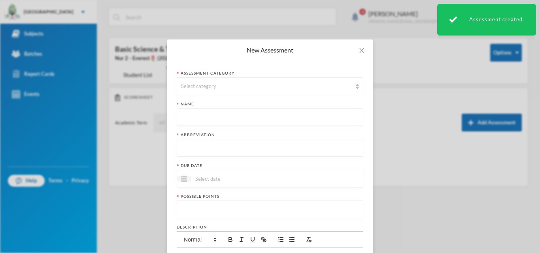
click at [287, 75] on div "Assessment category" at bounding box center [270, 73] width 187 height 6
click at [284, 79] on div "Select category" at bounding box center [270, 86] width 187 height 18
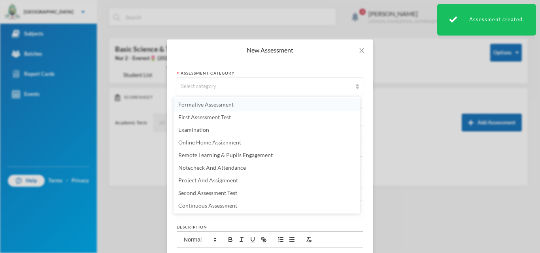
click at [227, 101] on span "Formative Assessment" at bounding box center [205, 104] width 55 height 7
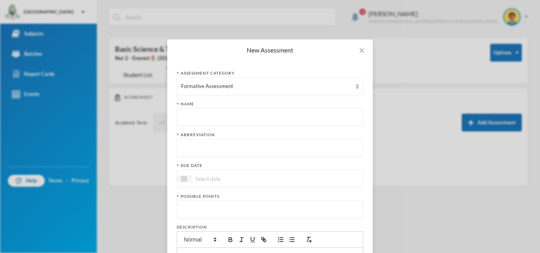
click at [219, 119] on input "text" at bounding box center [270, 118] width 178 height 18
paste input "First Term Formative Assessment"
type input "First Term Formative Assessment"
click at [218, 145] on input "text" at bounding box center [270, 149] width 178 height 18
type input "FA"
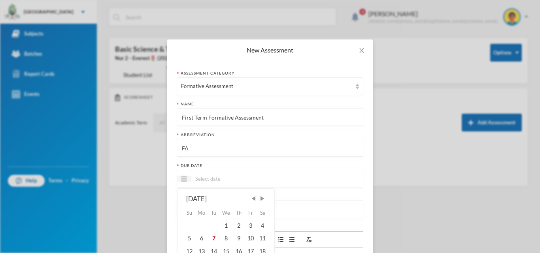
click at [218, 182] on input at bounding box center [224, 178] width 66 height 9
click at [249, 239] on div "10" at bounding box center [251, 238] width 12 height 13
type input "[DATE]"
click at [224, 205] on input "number" at bounding box center [270, 210] width 178 height 18
type input "20"
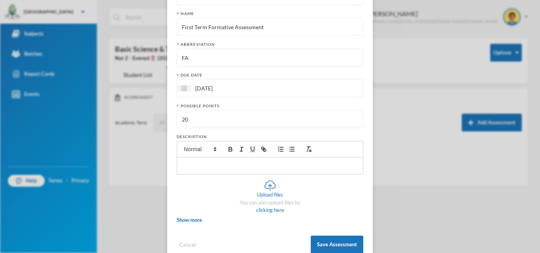
scroll to position [110, 0]
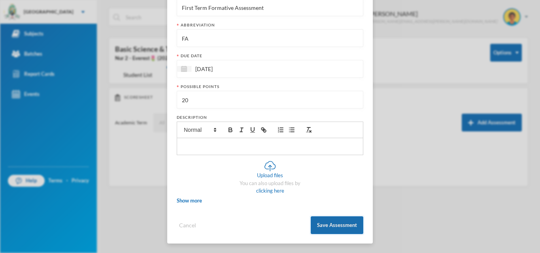
click at [346, 221] on button "Save Assessment" at bounding box center [337, 226] width 53 height 18
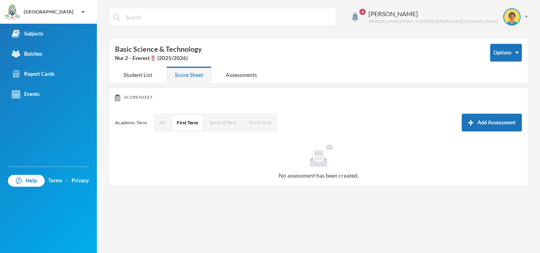
scroll to position [70, 0]
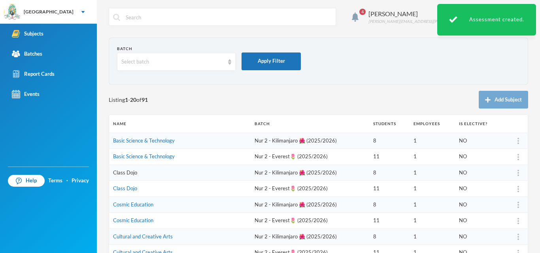
click at [133, 174] on link "Class Dojo" at bounding box center [125, 173] width 24 height 6
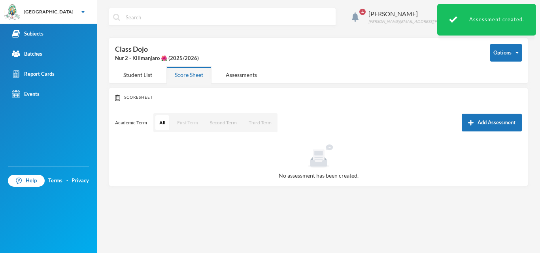
click at [184, 122] on button "First Term" at bounding box center [187, 122] width 29 height 15
click at [483, 117] on button "Add Assessment" at bounding box center [492, 123] width 60 height 18
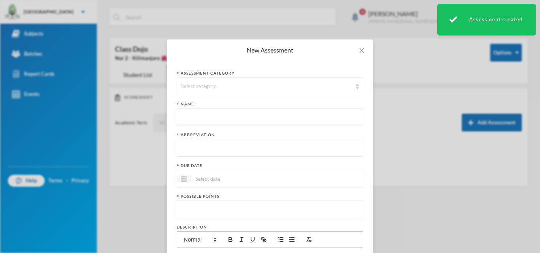
click at [285, 86] on div "Select category" at bounding box center [266, 87] width 171 height 8
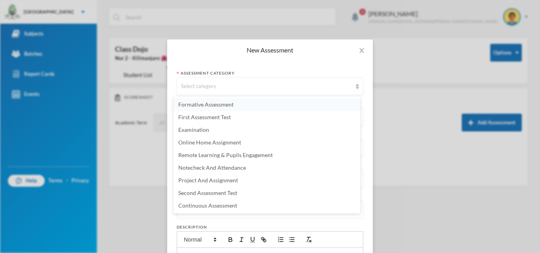
click at [235, 104] on li "Formative Assessment" at bounding box center [267, 104] width 187 height 13
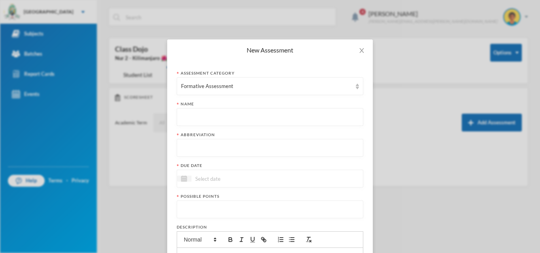
click at [229, 113] on input "text" at bounding box center [270, 118] width 178 height 18
paste input "First Term Formative Assessment"
type input "First Term Formative Assessment"
click at [290, 155] on input "text" at bounding box center [270, 149] width 178 height 18
type input "FA"
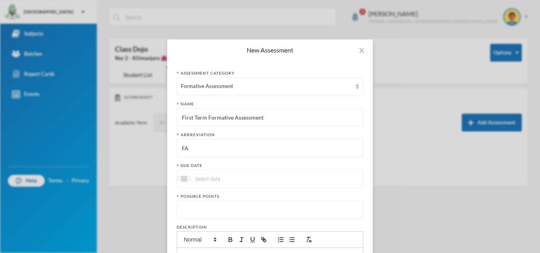
scroll to position [110, 0]
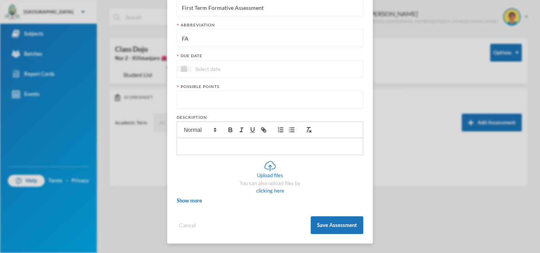
click at [291, 68] on div at bounding box center [270, 69] width 187 height 18
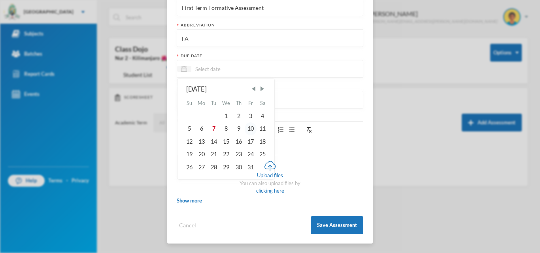
click at [249, 132] on div "10" at bounding box center [251, 129] width 12 height 13
type input "[DATE]"
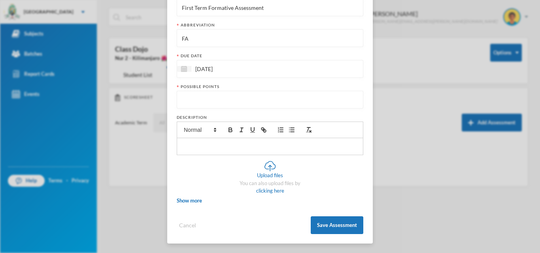
click at [243, 105] on input "number" at bounding box center [270, 100] width 178 height 18
type input "20"
click at [334, 230] on button "Save Assessment" at bounding box center [337, 226] width 53 height 18
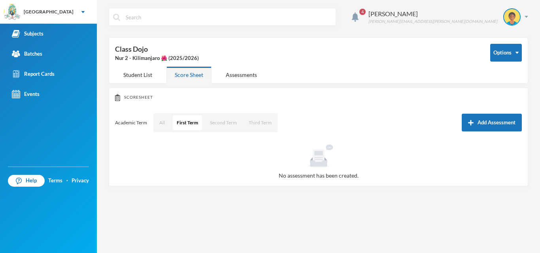
scroll to position [70, 0]
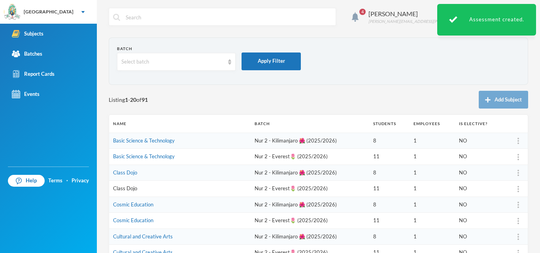
click at [126, 186] on link "Class Dojo" at bounding box center [125, 188] width 24 height 6
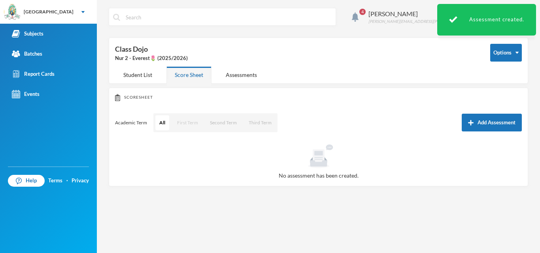
click at [189, 121] on button "First Term" at bounding box center [187, 122] width 29 height 15
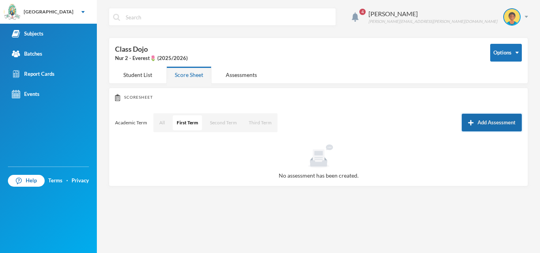
click at [498, 126] on button "Add Assessment" at bounding box center [492, 123] width 60 height 18
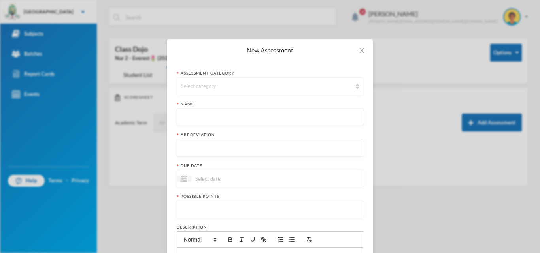
click at [304, 83] on div "Select category" at bounding box center [266, 87] width 171 height 8
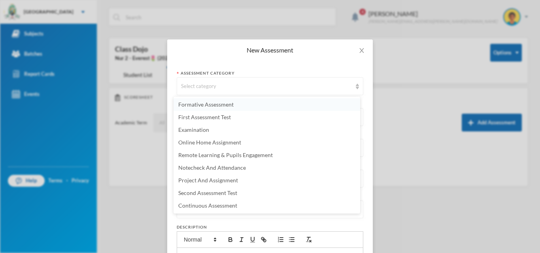
click at [230, 107] on span "Formative Assessment" at bounding box center [205, 104] width 55 height 7
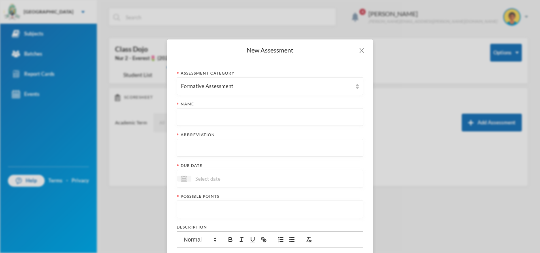
click at [226, 119] on input "text" at bounding box center [270, 118] width 178 height 18
paste input "First Term Formative Assessment"
type input "First Term Formative Assessment"
click at [222, 143] on input "text" at bounding box center [270, 149] width 178 height 18
type input "FA"
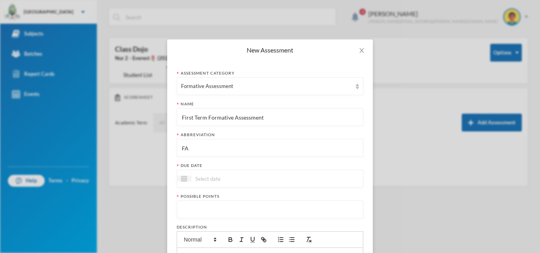
scroll to position [110, 0]
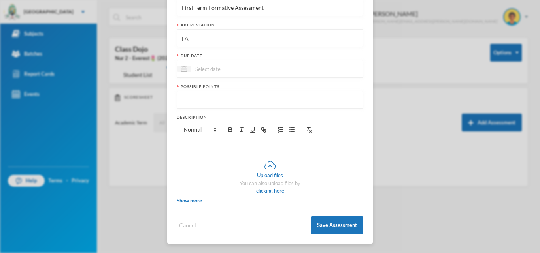
click at [279, 72] on div at bounding box center [270, 69] width 187 height 18
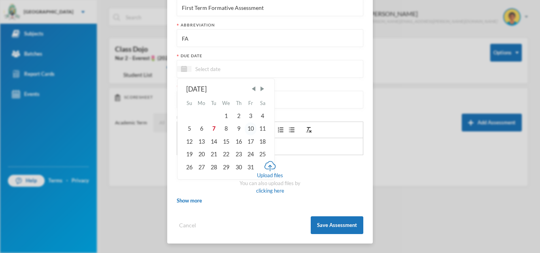
click at [250, 129] on div "10" at bounding box center [251, 129] width 12 height 13
type input "[DATE]"
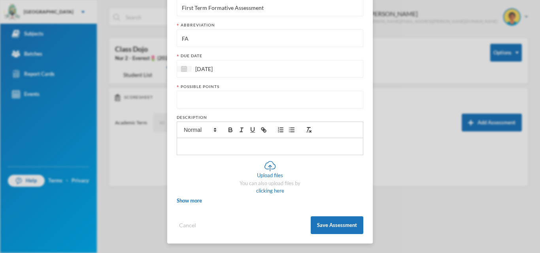
click at [248, 102] on input "number" at bounding box center [270, 100] width 178 height 18
type input "20"
click at [338, 217] on button "Save Assessment" at bounding box center [337, 226] width 53 height 18
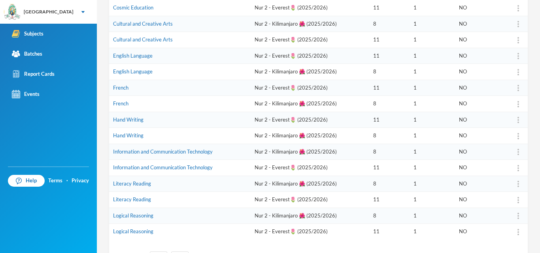
scroll to position [201, 0]
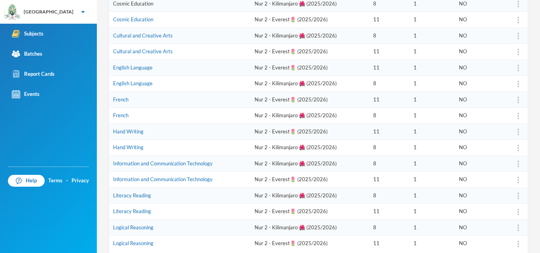
click at [140, 2] on link "Cosmic Education" at bounding box center [133, 3] width 40 height 6
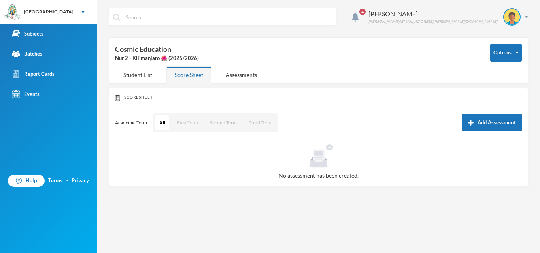
click at [192, 123] on button "First Term" at bounding box center [187, 122] width 29 height 15
click at [474, 130] on button "Add Assessment" at bounding box center [492, 123] width 60 height 18
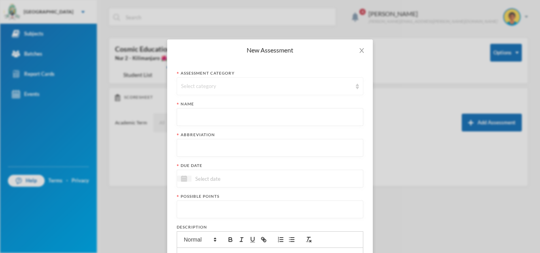
click at [276, 89] on div "Select category" at bounding box center [266, 87] width 171 height 8
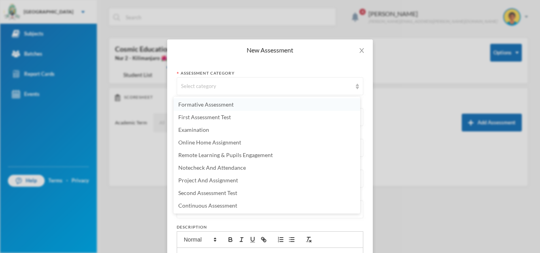
click at [222, 109] on li "Formative Assessment" at bounding box center [267, 104] width 187 height 13
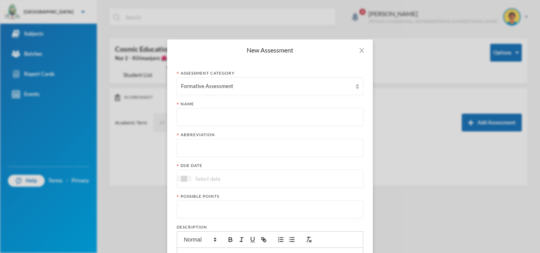
click at [213, 116] on input "text" at bounding box center [270, 118] width 178 height 18
paste input "First Term Formative Assessment"
type input "First Term Formative Assessment"
click at [208, 147] on input "text" at bounding box center [270, 149] width 178 height 18
type input "FA"
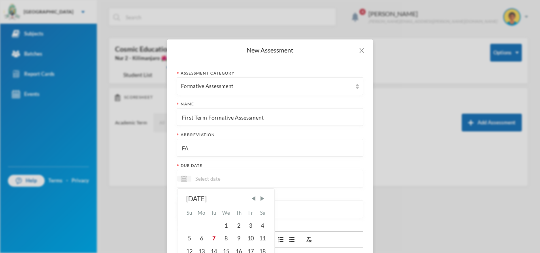
click at [210, 177] on input at bounding box center [224, 178] width 66 height 9
click at [248, 237] on div "10" at bounding box center [251, 238] width 12 height 13
type input "[DATE]"
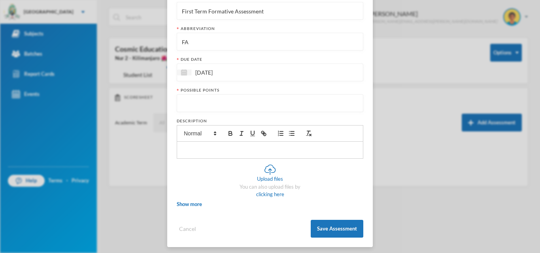
click at [320, 111] on input "number" at bounding box center [270, 104] width 178 height 18
type input "20"
click at [321, 226] on button "Save Assessment" at bounding box center [337, 229] width 53 height 18
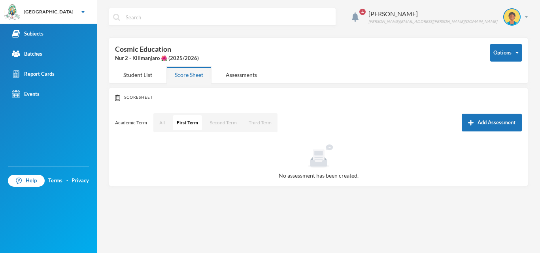
scroll to position [70, 0]
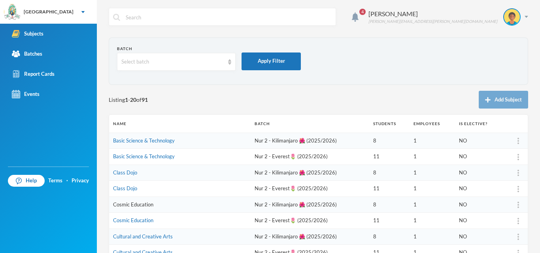
click at [142, 206] on link "Cosmic Education" at bounding box center [133, 205] width 40 height 6
click at [135, 221] on link "Cosmic Education" at bounding box center [133, 220] width 40 height 6
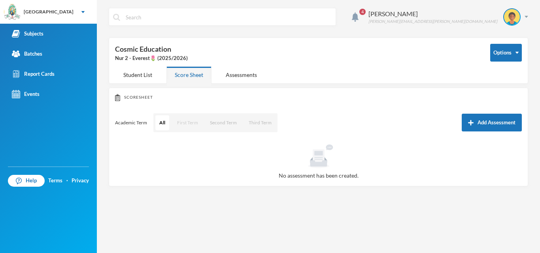
click at [192, 124] on button "First Term" at bounding box center [187, 122] width 29 height 15
click at [471, 116] on button "Add Assessment" at bounding box center [492, 123] width 60 height 18
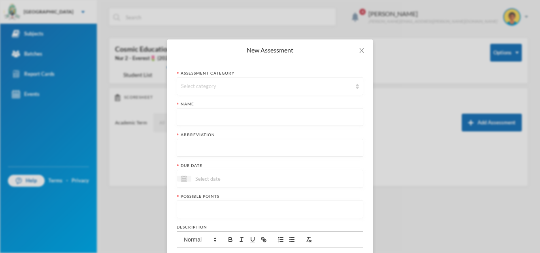
click at [311, 79] on div "Select category" at bounding box center [270, 86] width 187 height 18
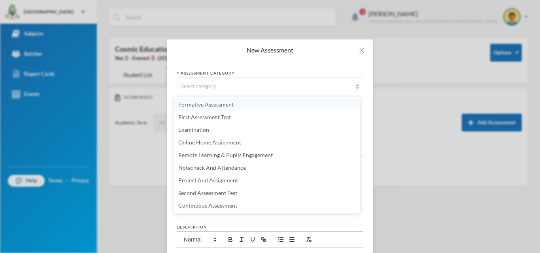
click at [237, 105] on li "Formative Assessment" at bounding box center [267, 104] width 187 height 13
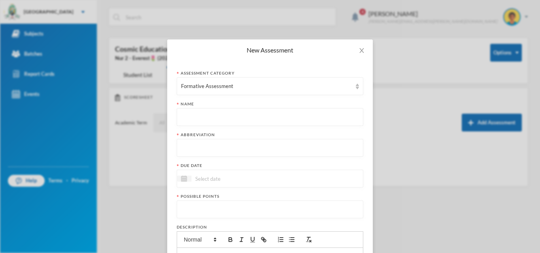
click at [229, 116] on input "text" at bounding box center [270, 118] width 178 height 18
paste input "First Term Formative Assessment"
type input "First Term Formative Assessment"
click at [224, 151] on input "text" at bounding box center [270, 149] width 178 height 18
type input "FA"
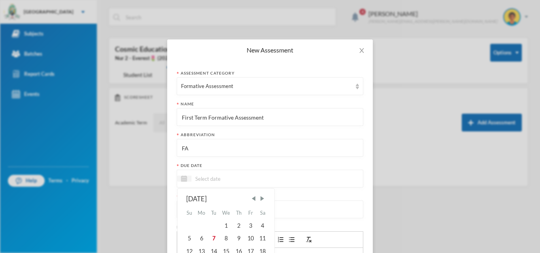
click at [218, 178] on input at bounding box center [224, 178] width 66 height 9
click at [249, 240] on div "10" at bounding box center [251, 238] width 12 height 13
type input "[DATE]"
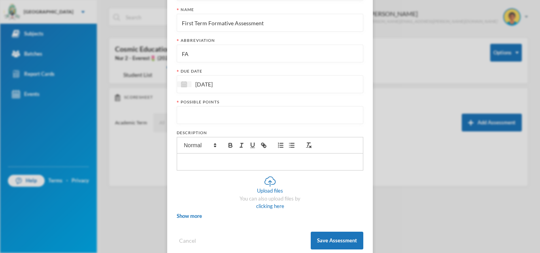
scroll to position [109, 0]
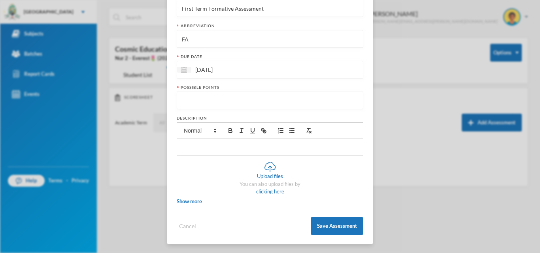
click at [312, 109] on input "number" at bounding box center [270, 101] width 178 height 18
type input "20"
click at [330, 218] on button "Save Assessment" at bounding box center [337, 226] width 53 height 18
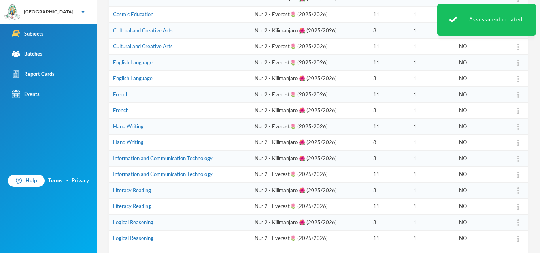
scroll to position [204, 0]
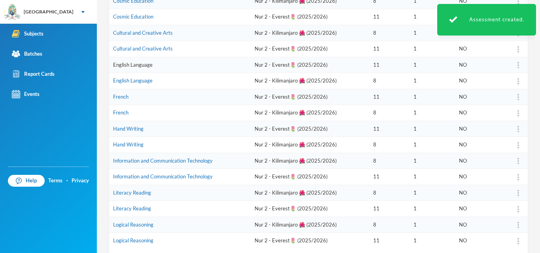
click at [138, 66] on link "English Language" at bounding box center [133, 65] width 40 height 6
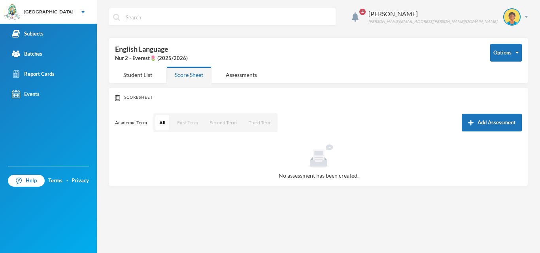
click at [184, 125] on button "First Term" at bounding box center [187, 122] width 29 height 15
click at [468, 124] on button "Add Assessment" at bounding box center [492, 123] width 60 height 18
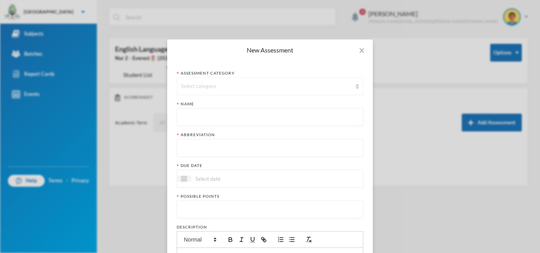
click at [281, 81] on div "Select category" at bounding box center [270, 86] width 187 height 18
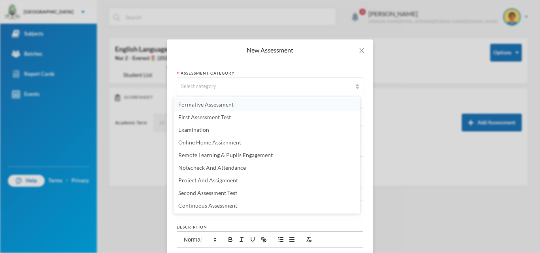
click at [229, 108] on span "Formative Assessment" at bounding box center [205, 104] width 55 height 7
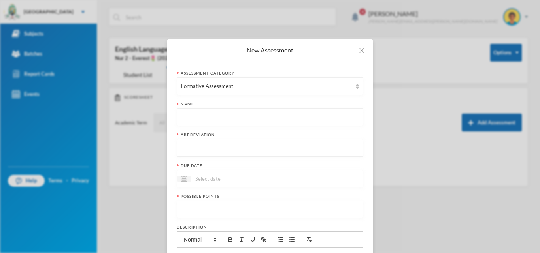
click at [223, 112] on input "text" at bounding box center [270, 118] width 178 height 18
paste input "First Term Formative Assessment"
type input "First Term Formative Assessment"
click at [220, 139] on div at bounding box center [270, 148] width 187 height 18
click at [215, 143] on input "text" at bounding box center [270, 149] width 178 height 18
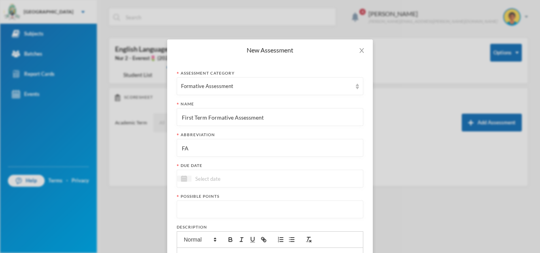
type input "FA"
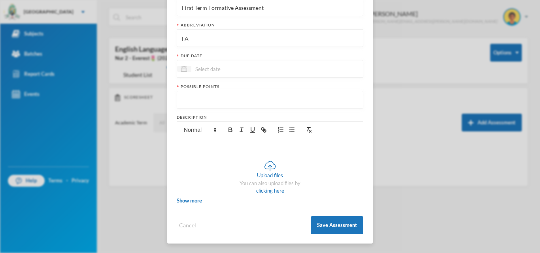
click at [323, 71] on div at bounding box center [270, 69] width 187 height 18
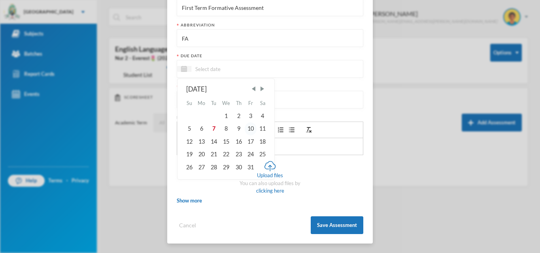
click at [245, 126] on div "10" at bounding box center [251, 129] width 12 height 13
type input "[DATE]"
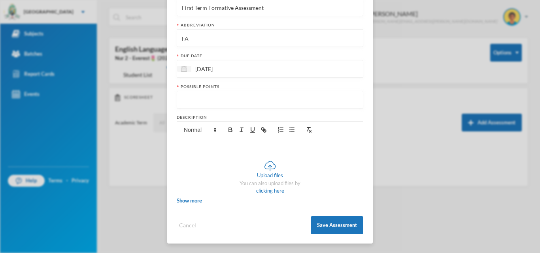
click at [234, 103] on input "number" at bounding box center [270, 100] width 178 height 18
type input "20"
click at [315, 221] on button "Save Assessment" at bounding box center [337, 226] width 53 height 18
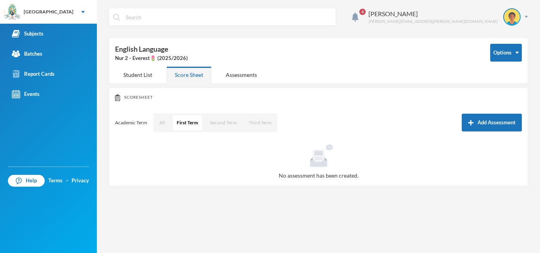
scroll to position [70, 0]
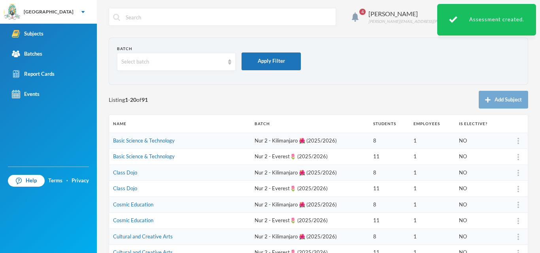
click at [372, 101] on div "Listing 1 - 20 of 91 Add Subject" at bounding box center [318, 100] width 419 height 18
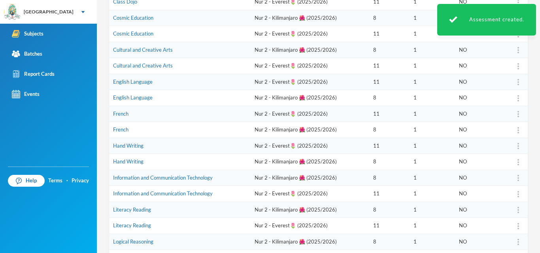
scroll to position [237, 0]
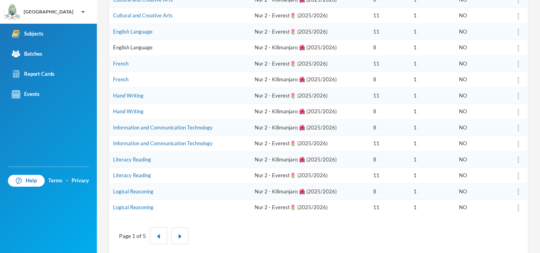
click at [121, 48] on link "English Language" at bounding box center [133, 47] width 40 height 6
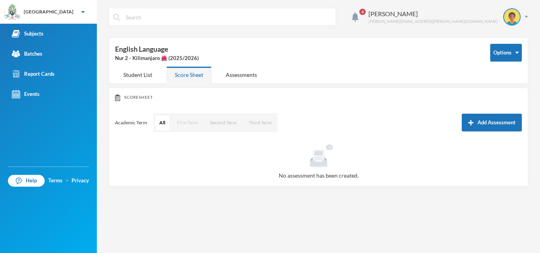
click at [190, 125] on button "First Term" at bounding box center [187, 122] width 29 height 15
click at [475, 125] on button "Add Assessment" at bounding box center [492, 123] width 60 height 18
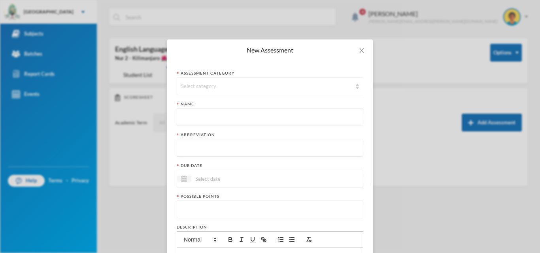
click at [269, 86] on div "Select category" at bounding box center [266, 87] width 171 height 8
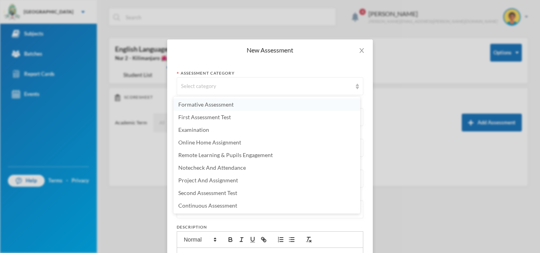
click at [221, 106] on span "Formative Assessment" at bounding box center [205, 104] width 55 height 7
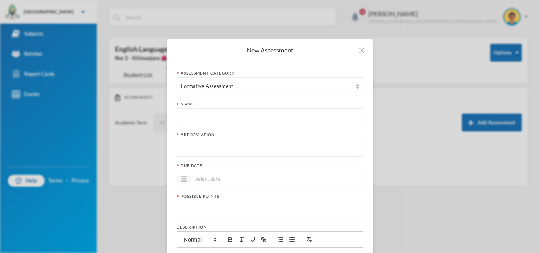
click at [218, 117] on input "text" at bounding box center [270, 118] width 178 height 18
paste input "First Term Formative Assessment"
type input "First Term Formative Assessment"
click at [215, 150] on input "text" at bounding box center [270, 149] width 178 height 18
type input "FA"
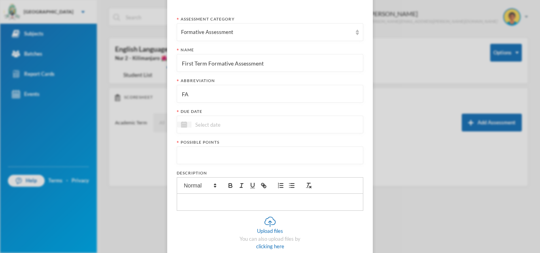
scroll to position [83, 0]
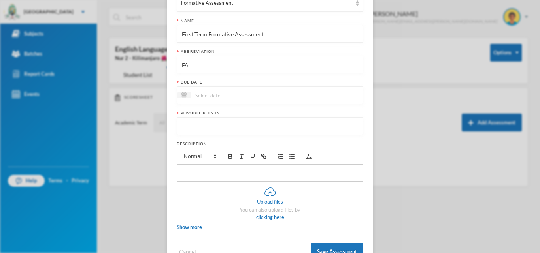
click at [314, 92] on div at bounding box center [270, 96] width 187 height 18
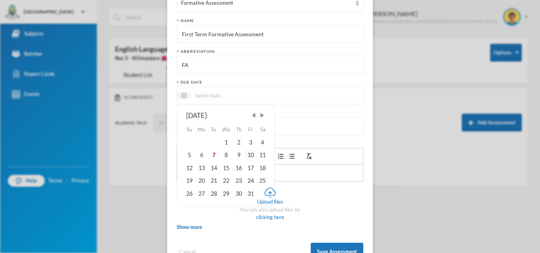
click at [249, 159] on div "10" at bounding box center [251, 155] width 12 height 13
type input "[DATE]"
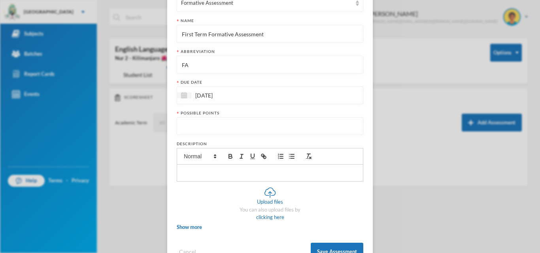
click at [240, 129] on input "number" at bounding box center [270, 127] width 178 height 18
type input "20"
click at [322, 240] on button "Save Assessment" at bounding box center [337, 252] width 53 height 18
